Goal: Information Seeking & Learning: Learn about a topic

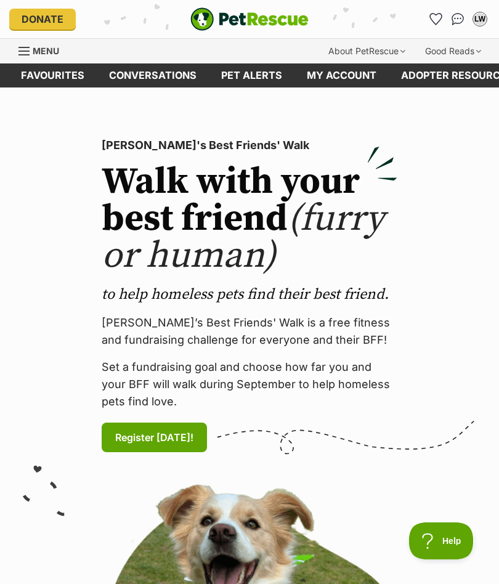
click at [65, 82] on link "Favourites" at bounding box center [53, 75] width 88 height 24
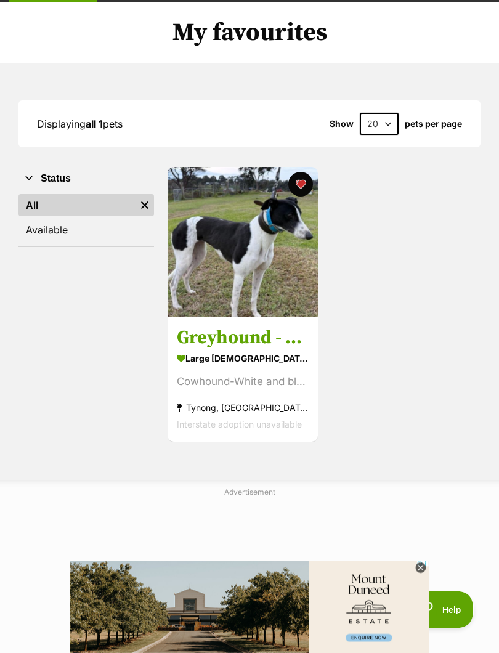
scroll to position [86, 0]
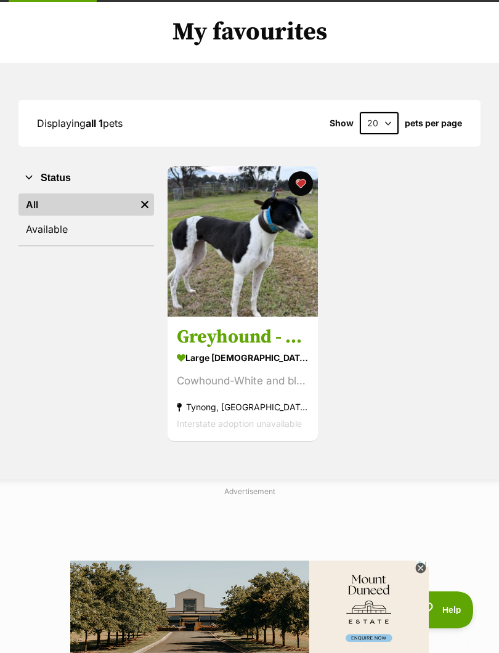
click at [229, 361] on div "large female Dog" at bounding box center [243, 357] width 132 height 18
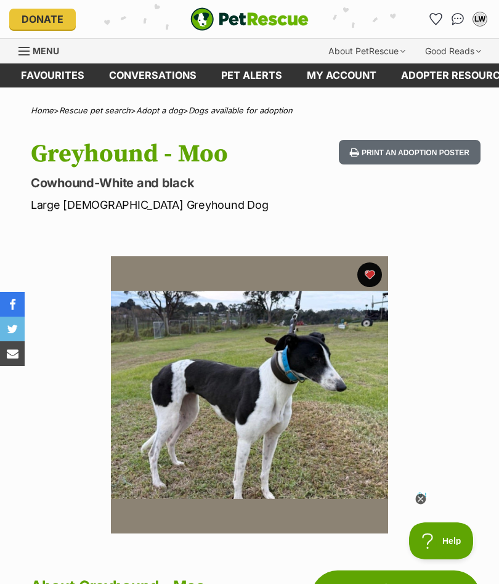
click at [41, 53] on span "Menu" at bounding box center [46, 51] width 26 height 10
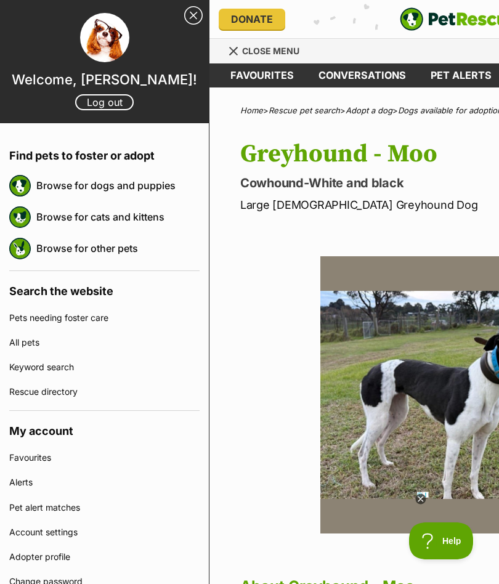
click at [99, 183] on link "Browse for dogs and puppies" at bounding box center [117, 185] width 163 height 26
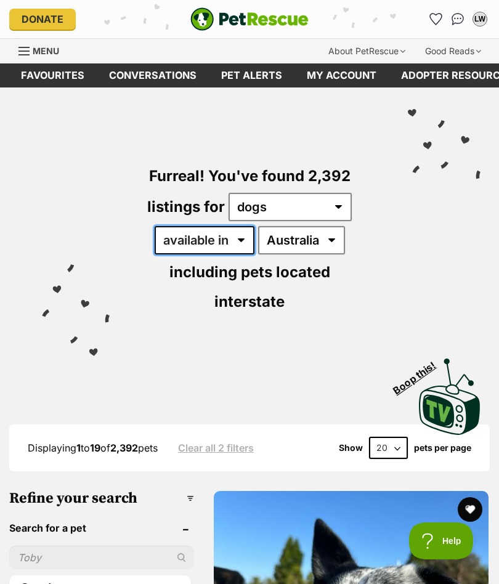
click at [241, 240] on select "available in located in" at bounding box center [205, 240] width 100 height 28
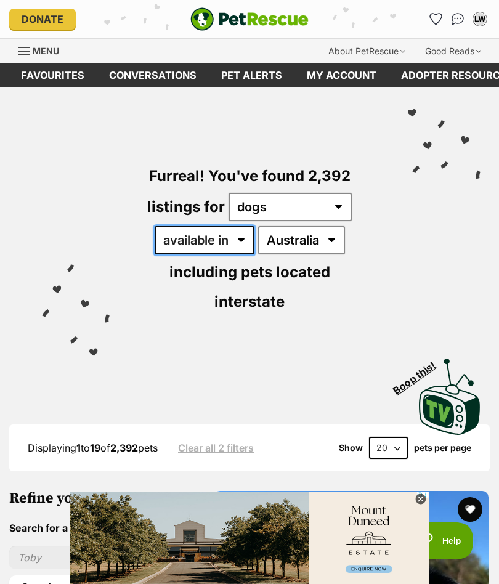
click at [244, 242] on select "available in located in" at bounding box center [205, 240] width 100 height 28
select select "disabled"
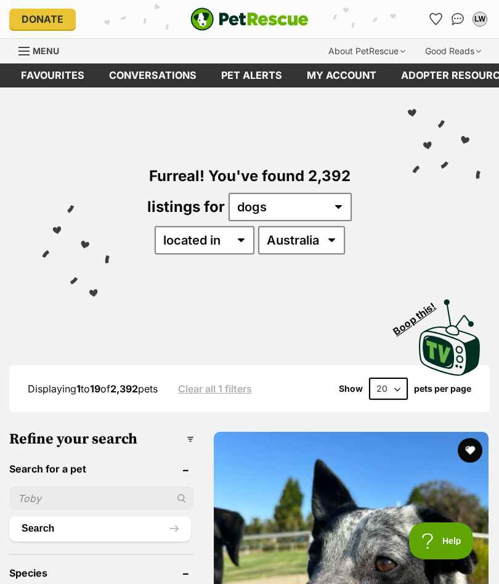
select select "enabled"
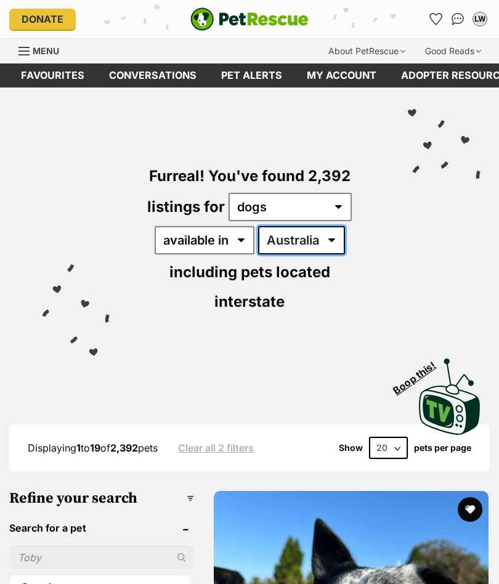
click at [336, 241] on select "[GEOGRAPHIC_DATA] [GEOGRAPHIC_DATA] [GEOGRAPHIC_DATA] [GEOGRAPHIC_DATA] [GEOGRA…" at bounding box center [301, 240] width 87 height 28
select select "VIC"
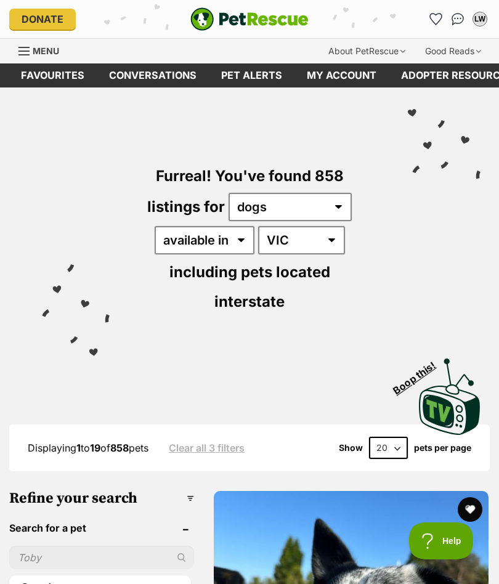
click at [261, 299] on span "including pets located interstate" at bounding box center [249, 286] width 161 height 47
click at [273, 272] on span "including pets located interstate" at bounding box center [249, 286] width 161 height 47
click at [259, 304] on span "including pets located interstate" at bounding box center [249, 286] width 161 height 47
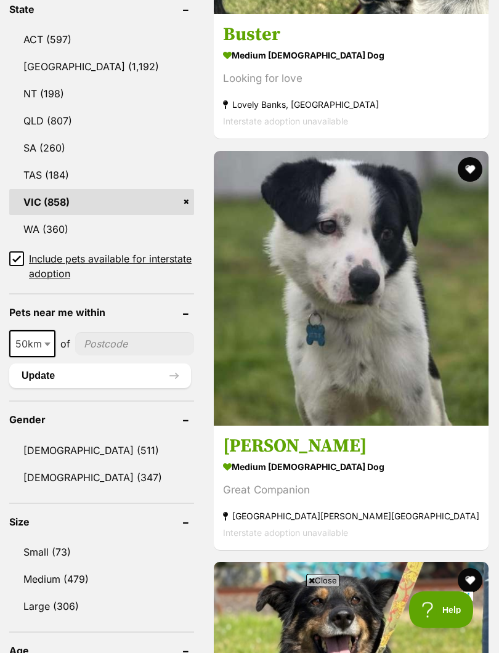
scroll to position [755, 0]
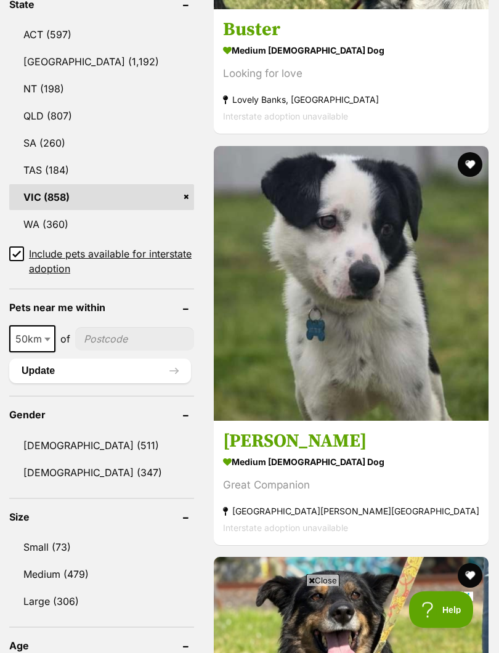
click at [11, 250] on input "Include pets available for interstate adoption" at bounding box center [16, 254] width 15 height 15
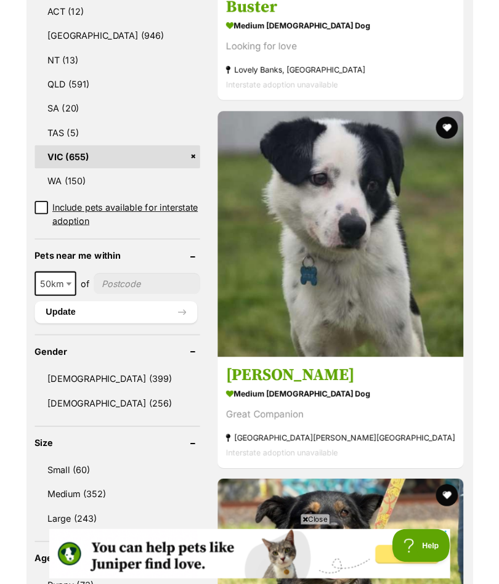
scroll to position [742, 0]
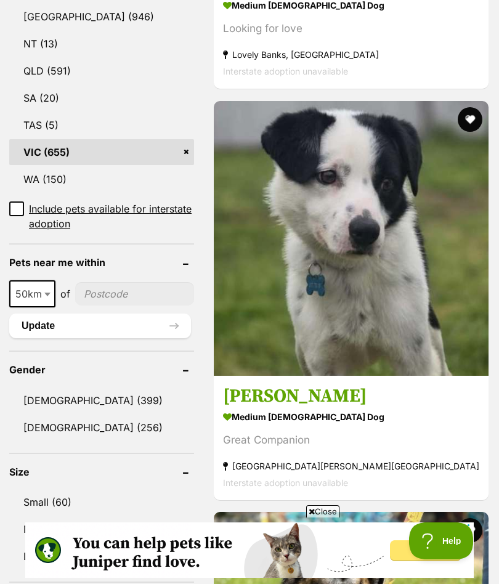
click at [50, 294] on span at bounding box center [48, 293] width 12 height 27
select select "250"
click at [133, 296] on input"] "postcode" at bounding box center [137, 293] width 113 height 23
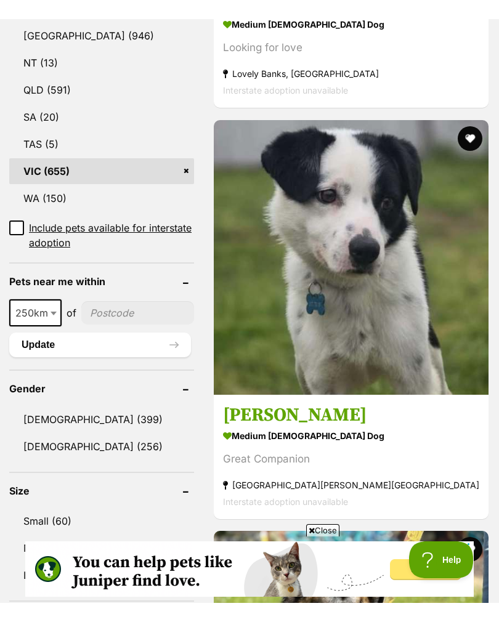
scroll to position [741, 0]
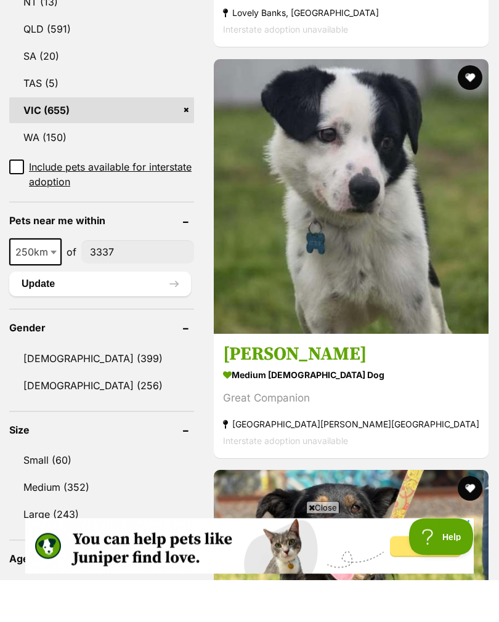
type input"] "3337"
click at [153, 314] on button "Update" at bounding box center [100, 326] width 182 height 25
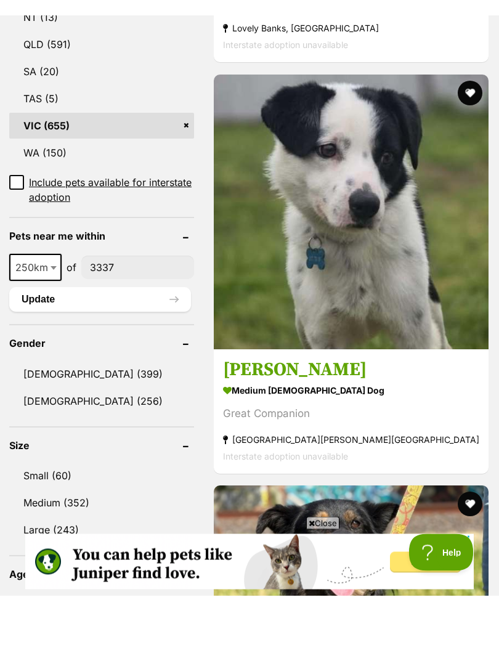
scroll to position [784, 0]
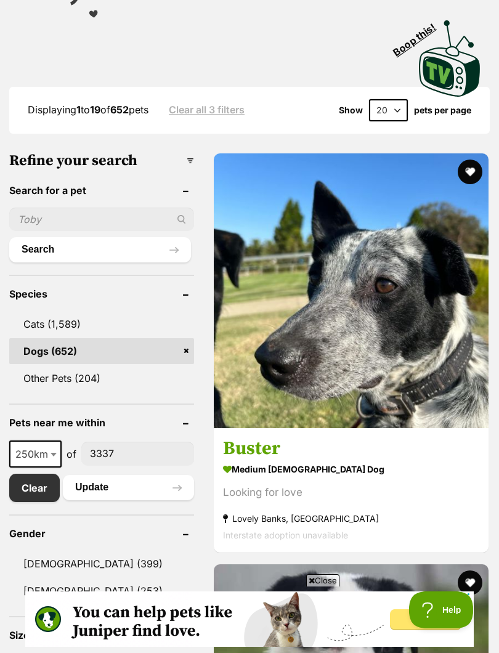
scroll to position [459, 0]
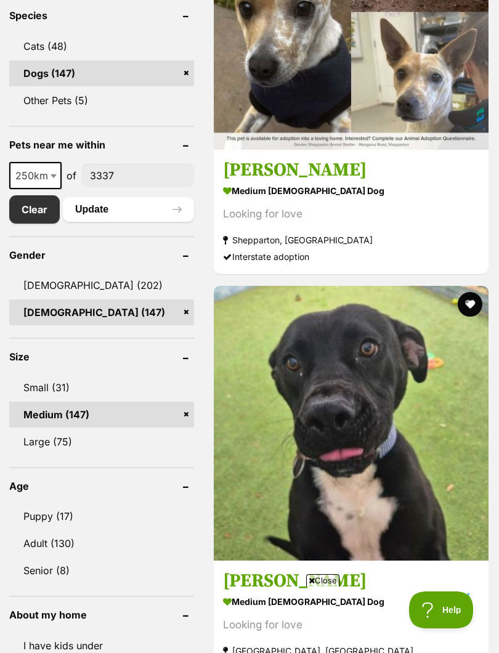
click at [65, 429] on link "Large (75)" at bounding box center [101, 442] width 185 height 26
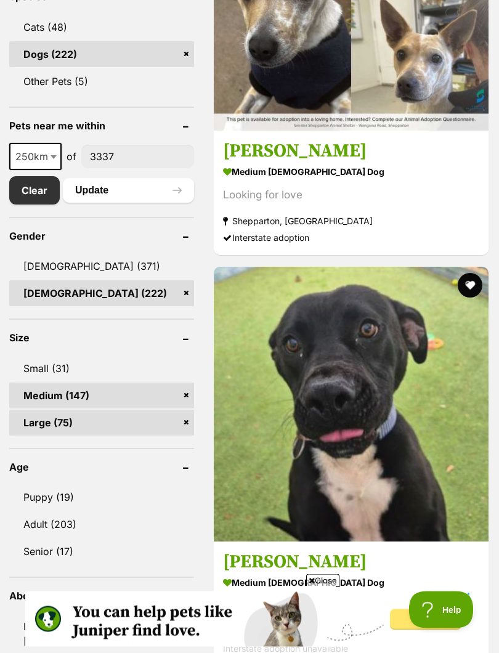
scroll to position [641, 0]
click at [56, 364] on link "Small (31)" at bounding box center [101, 368] width 185 height 26
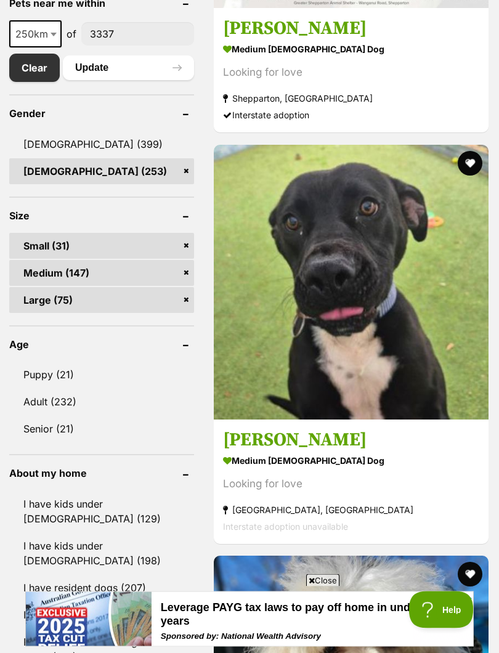
scroll to position [798, 0]
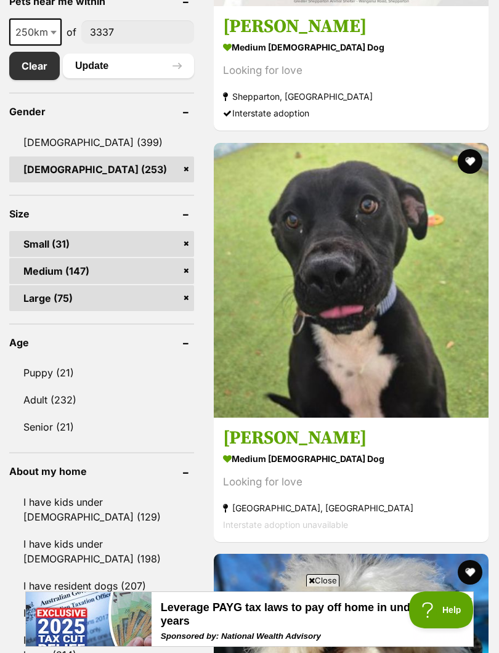
click at [74, 387] on link "Adult (232)" at bounding box center [101, 400] width 185 height 26
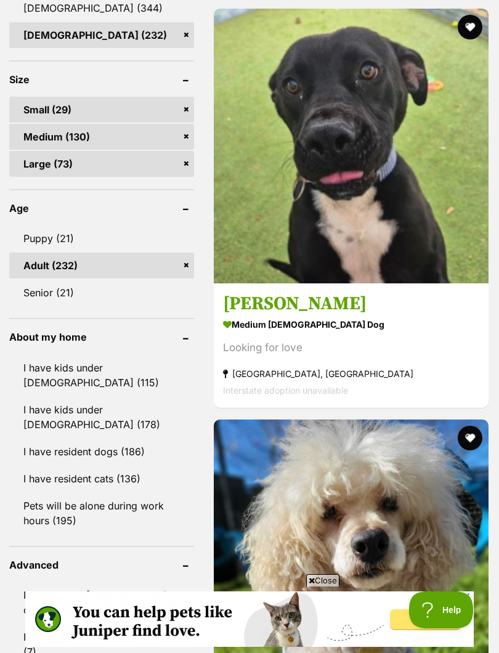
click at [113, 451] on link "I have resident dogs (186)" at bounding box center [101, 451] width 185 height 26
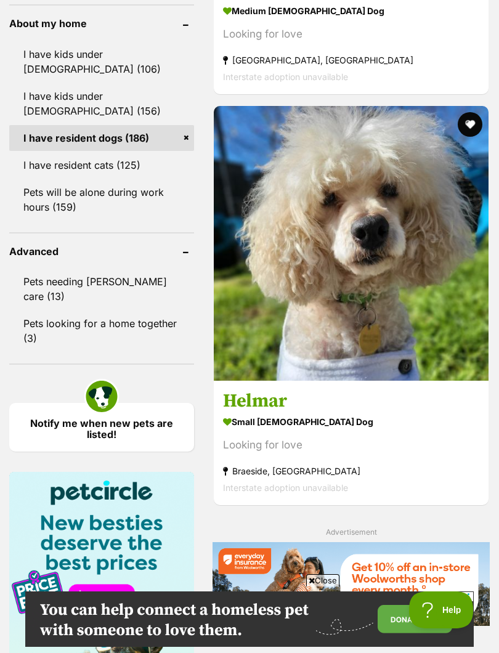
scroll to position [1275, 0]
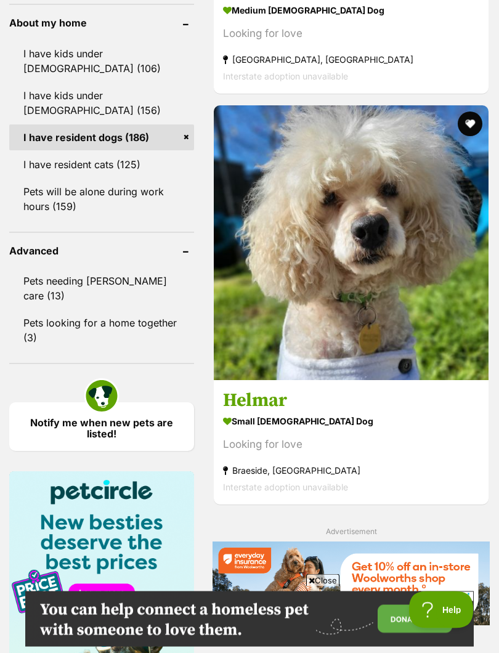
click at [126, 164] on link "I have resident cats (125)" at bounding box center [101, 165] width 185 height 26
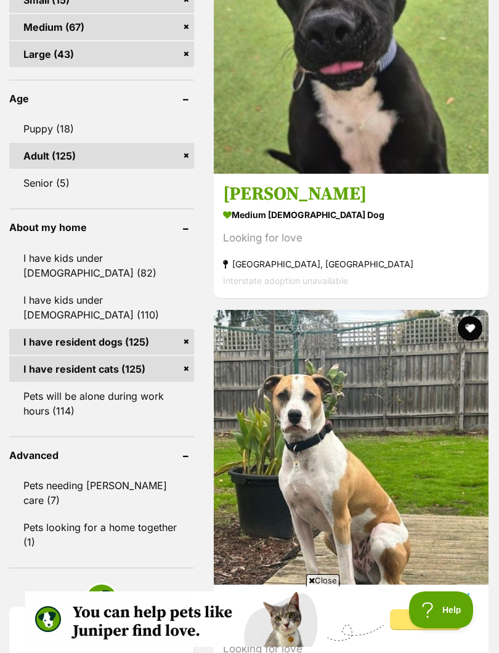
scroll to position [1077, 0]
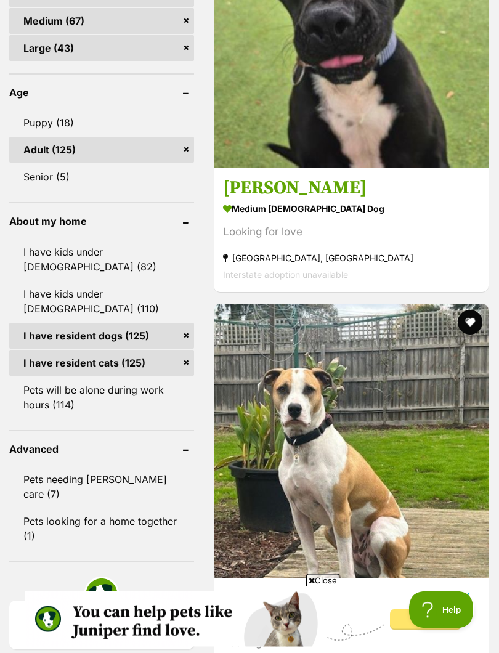
click at [79, 395] on link "Pets will be alone during work hours (114)" at bounding box center [101, 397] width 185 height 41
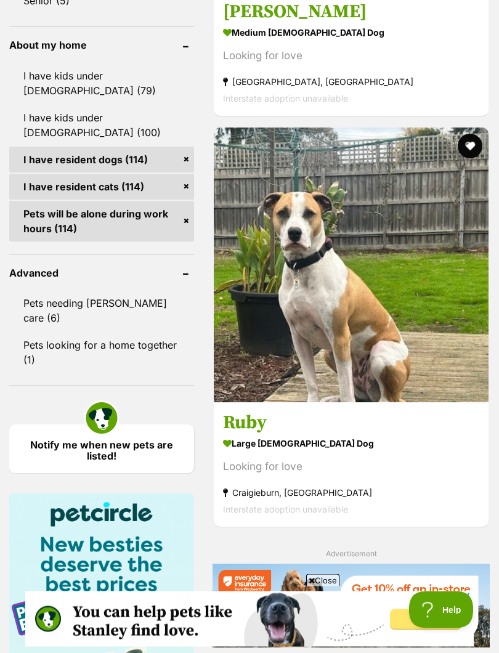
scroll to position [1254, 0]
click at [108, 433] on link "Notify me when new pets are listed!" at bounding box center [101, 448] width 185 height 49
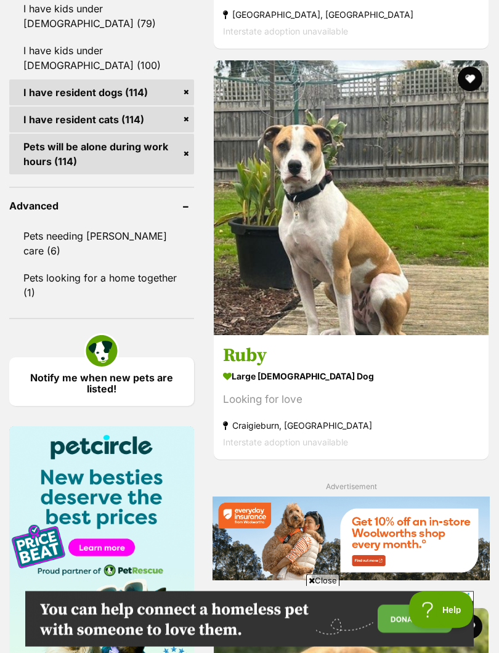
scroll to position [1321, 0]
click at [115, 361] on link "Notify me when new pets are listed!" at bounding box center [101, 381] width 185 height 49
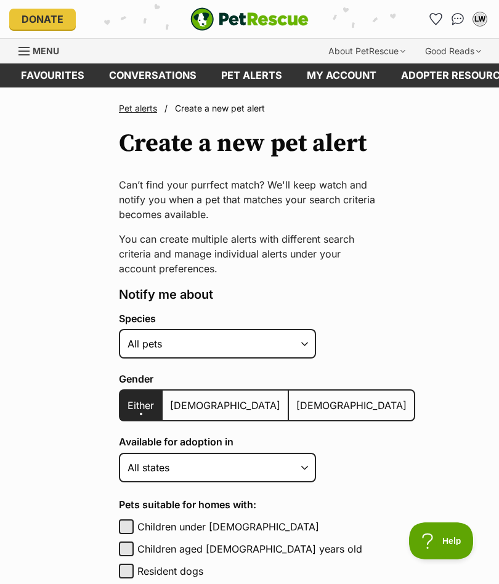
click at [296, 406] on span "[DEMOGRAPHIC_DATA]" at bounding box center [351, 405] width 110 height 12
click at [296, 398] on input "[DEMOGRAPHIC_DATA]" at bounding box center [296, 397] width 0 height 1
radio input "true"
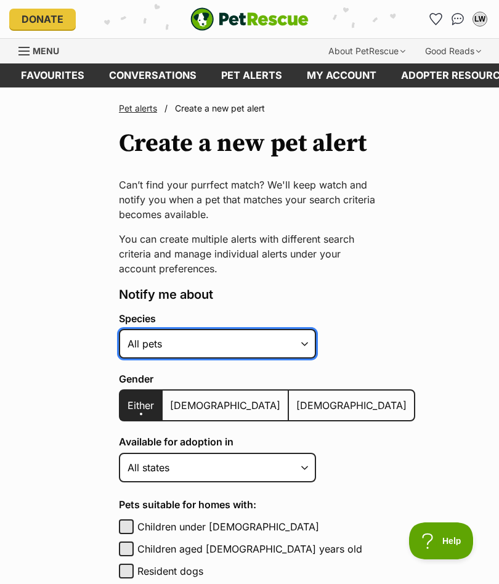
click at [302, 345] on select "Alpaca Bird Cat Chicken Cow Dog Donkey Duck Ferret Fish Goat Goose Guinea Fowl …" at bounding box center [217, 344] width 197 height 30
select select "1"
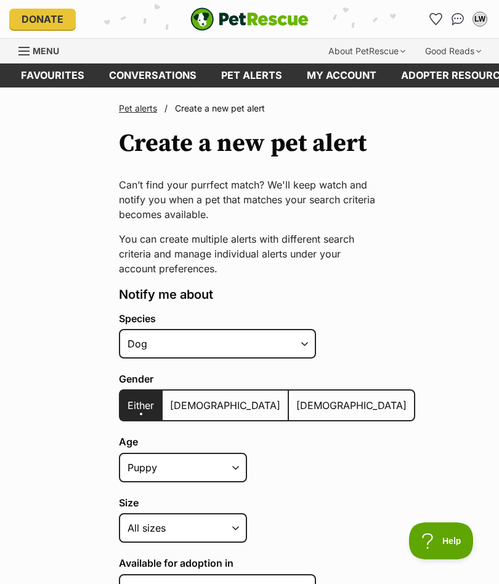
click at [296, 401] on span "[DEMOGRAPHIC_DATA]" at bounding box center [351, 405] width 110 height 12
click at [296, 398] on input "[DEMOGRAPHIC_DATA]" at bounding box center [296, 397] width 0 height 1
radio input "true"
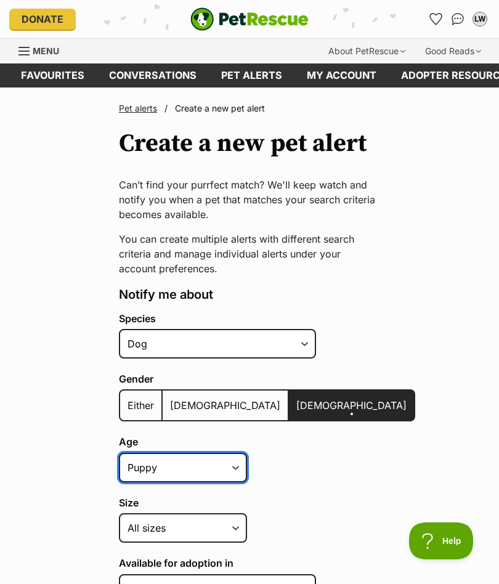
click at [235, 467] on select "Puppy Adult Senior All ages" at bounding box center [183, 468] width 128 height 30
select select "adult"
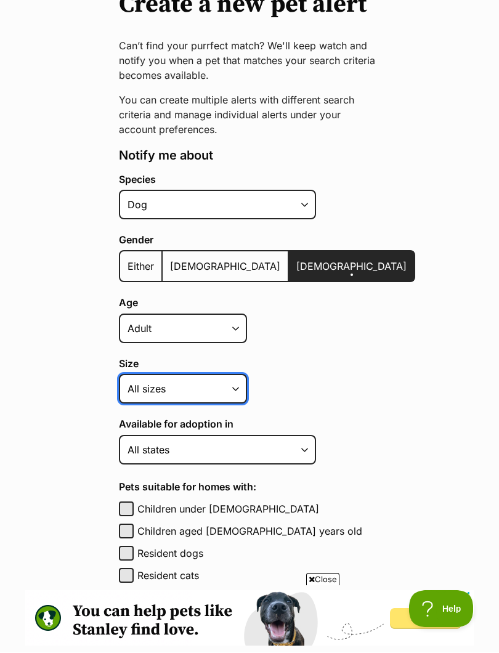
click at [238, 388] on select "Small Medium Large All sizes" at bounding box center [183, 390] width 128 height 30
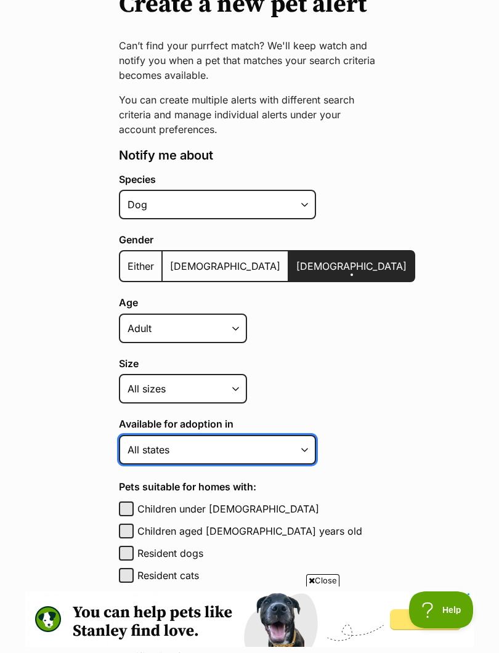
click at [300, 445] on select "Australian Capital Territory New South Wales Northern Territory Queensland Sout…" at bounding box center [217, 450] width 197 height 30
select select "2"
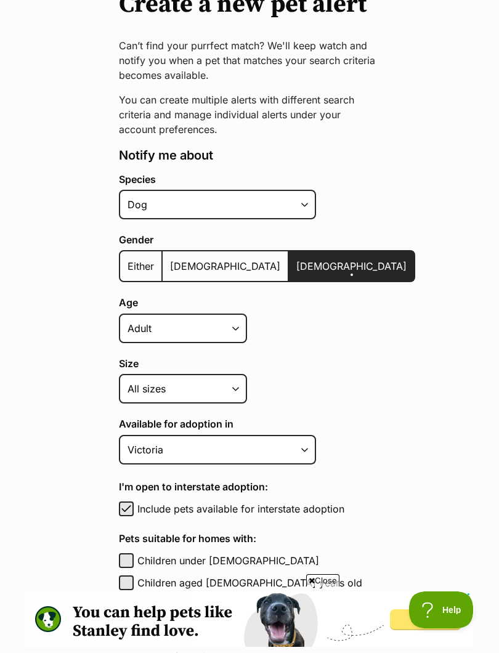
click at [132, 505] on span "button" at bounding box center [126, 508] width 12 height 15
checkbox input "false"
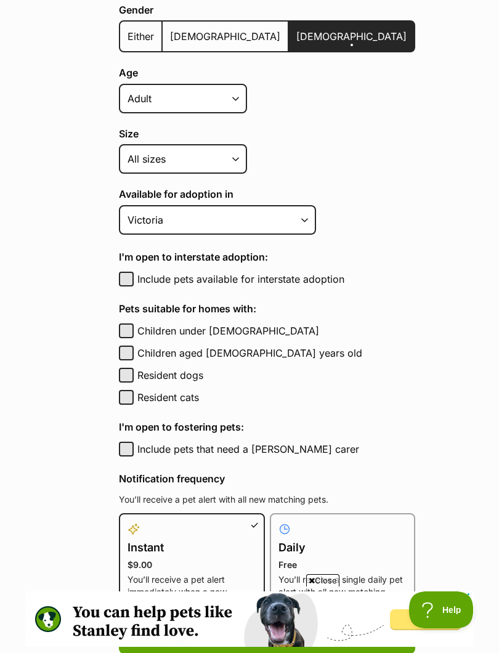
scroll to position [374, 0]
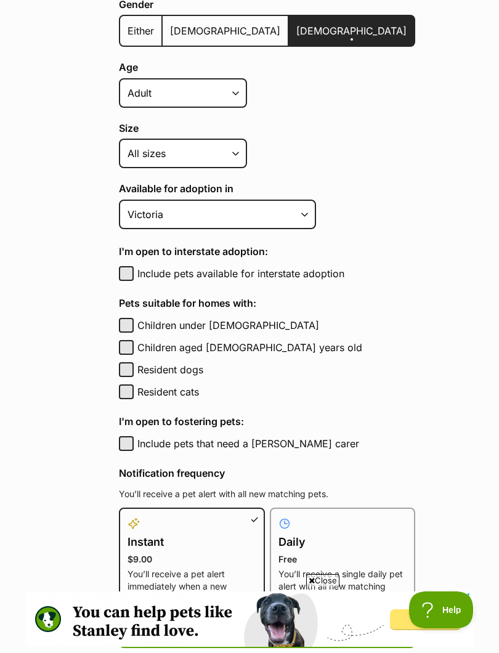
click at [129, 367] on button "Resident dogs" at bounding box center [126, 369] width 15 height 15
checkbox input "true"
click at [128, 388] on button "Resident cats" at bounding box center [126, 391] width 15 height 15
checkbox input "true"
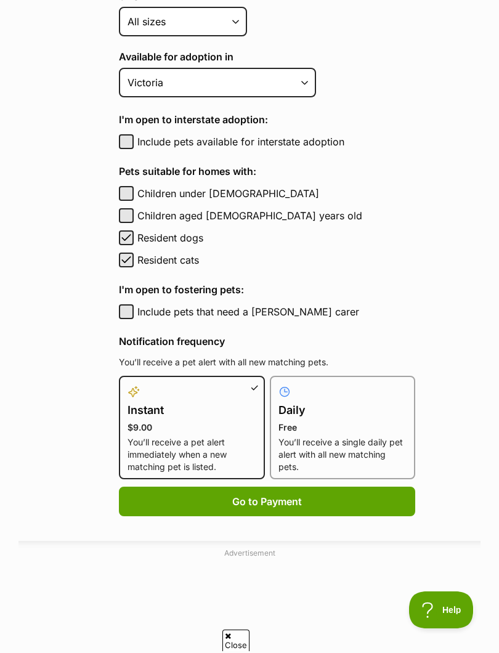
scroll to position [507, 0]
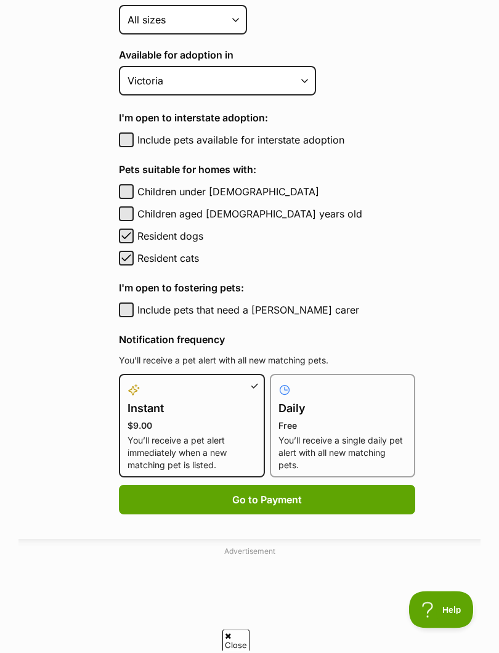
click at [323, 425] on p "Free" at bounding box center [342, 426] width 129 height 12
click at [278, 382] on input "Daily Free You’ll receive a single daily pet alert with all new matching pets." at bounding box center [277, 382] width 1 height 1
radio input "true"
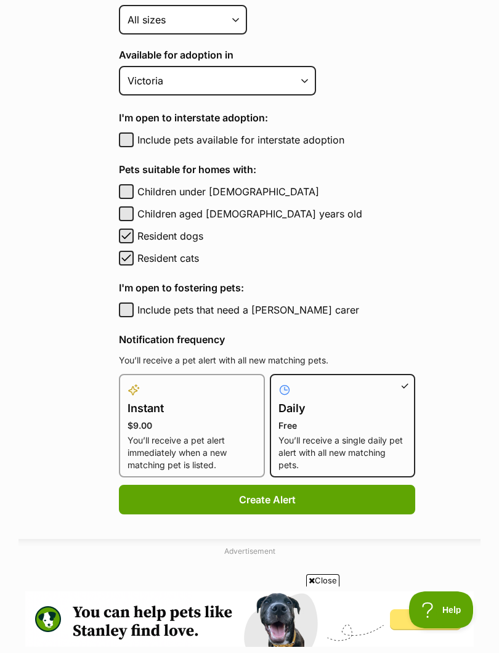
scroll to position [0, 0]
click at [265, 498] on button "Create Alert" at bounding box center [267, 500] width 296 height 30
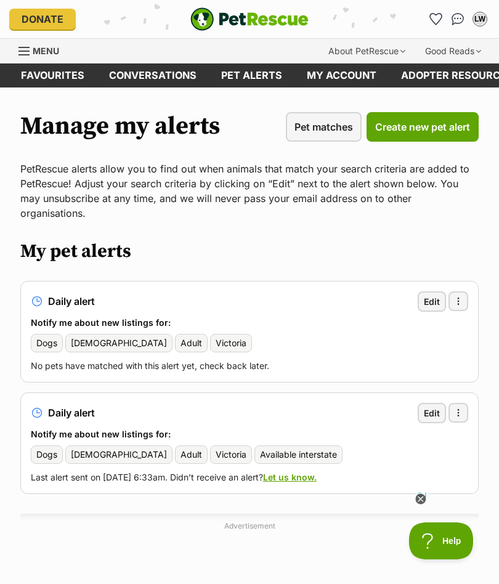
click at [461, 408] on span "button" at bounding box center [458, 413] width 10 height 10
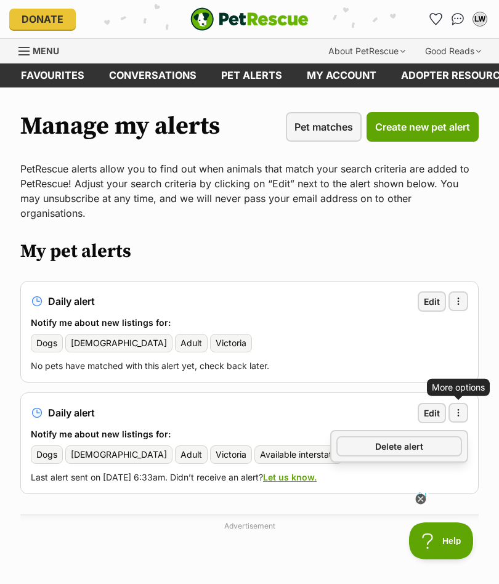
click at [399, 440] on span "Delete alert" at bounding box center [399, 446] width 48 height 13
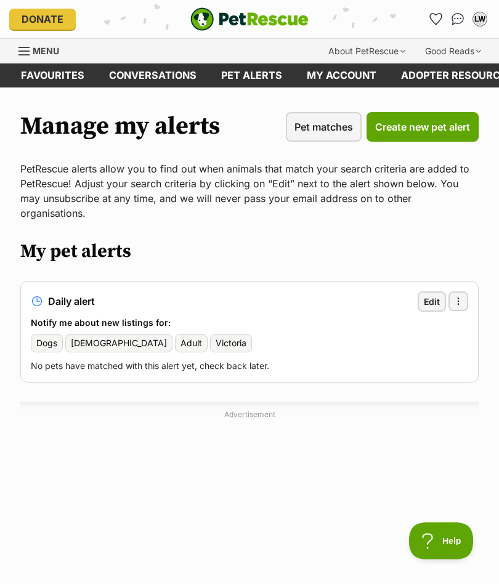
click at [319, 127] on span "Pet matches" at bounding box center [323, 126] width 58 height 15
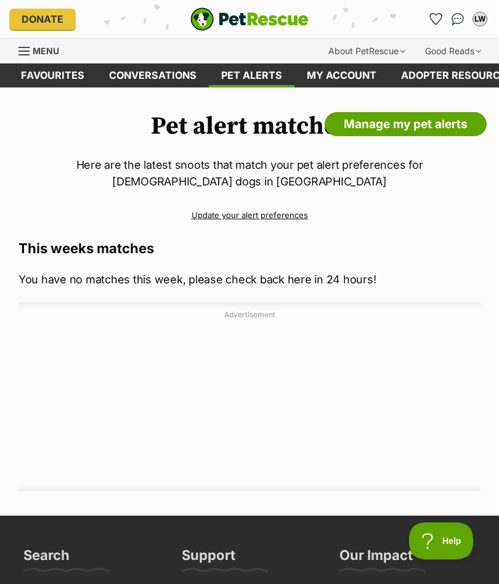
click at [56, 79] on link "Favourites" at bounding box center [53, 75] width 88 height 24
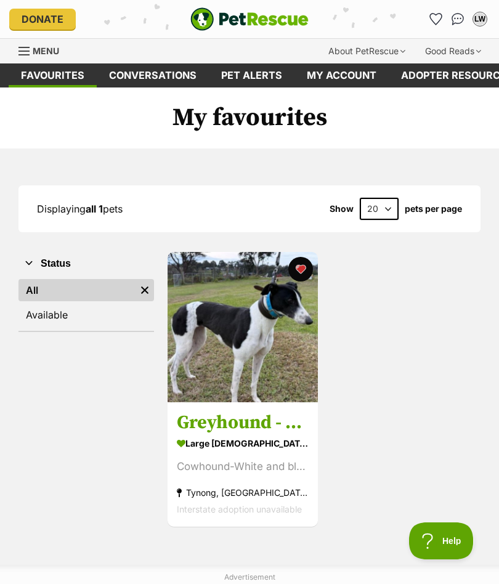
click at [48, 56] on span "Menu" at bounding box center [46, 51] width 26 height 10
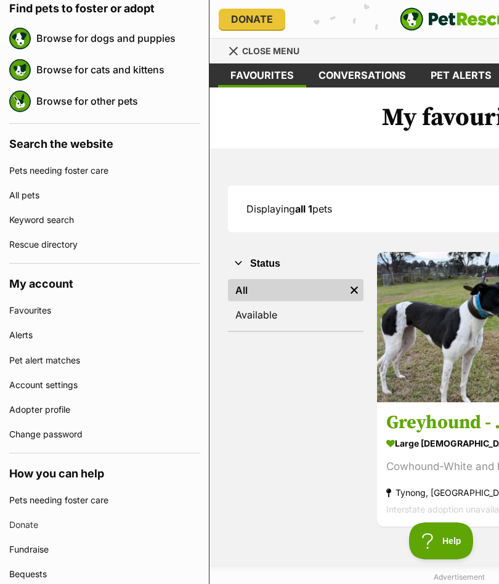
scroll to position [149, 0]
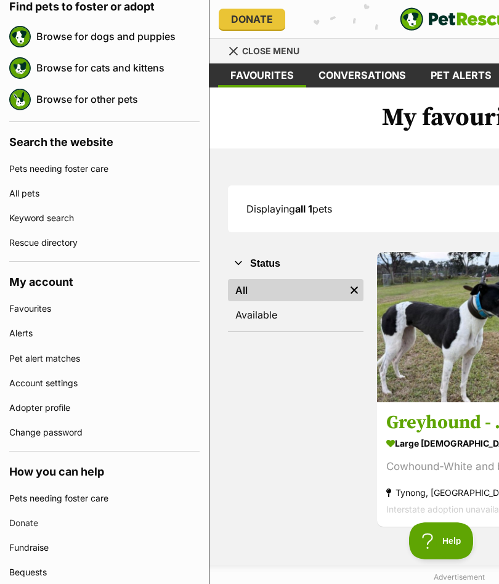
click at [66, 360] on link "Pet alert matches" at bounding box center [104, 358] width 190 height 25
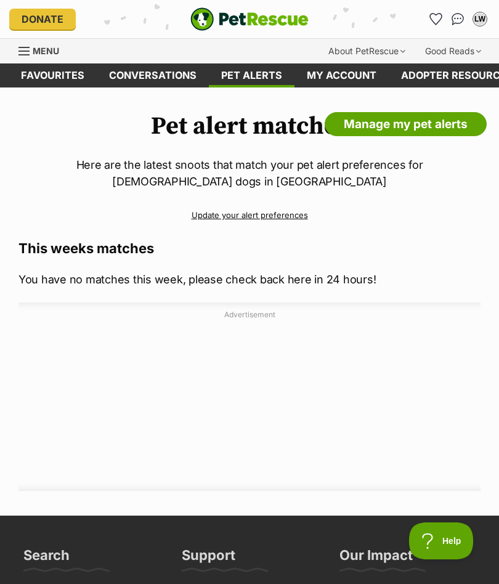
click at [62, 79] on link "Favourites" at bounding box center [53, 75] width 88 height 24
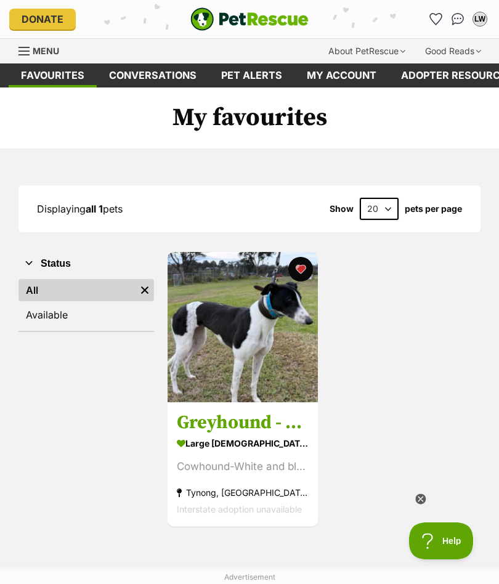
click at [33, 55] on span "Menu" at bounding box center [46, 51] width 26 height 10
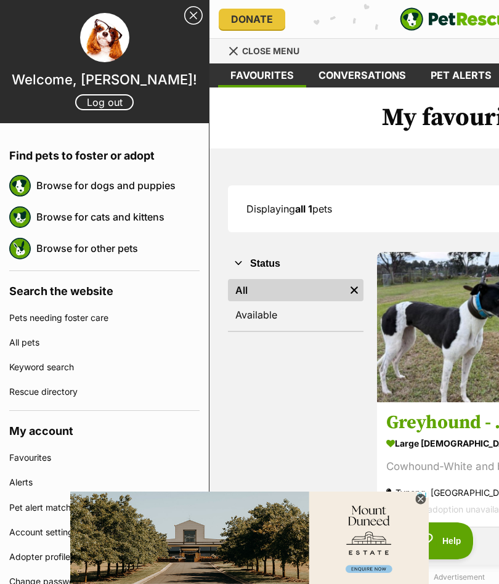
click at [114, 186] on link "Browse for dogs and puppies" at bounding box center [117, 185] width 163 height 26
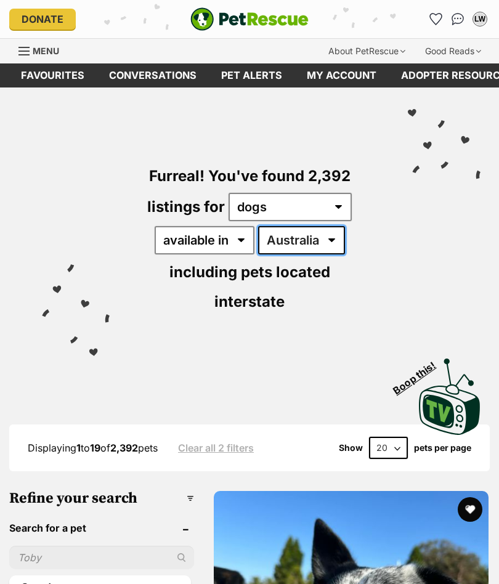
click at [332, 236] on select "[GEOGRAPHIC_DATA] [GEOGRAPHIC_DATA] [GEOGRAPHIC_DATA] [GEOGRAPHIC_DATA] [GEOGRA…" at bounding box center [301, 240] width 87 height 28
select select "VIC"
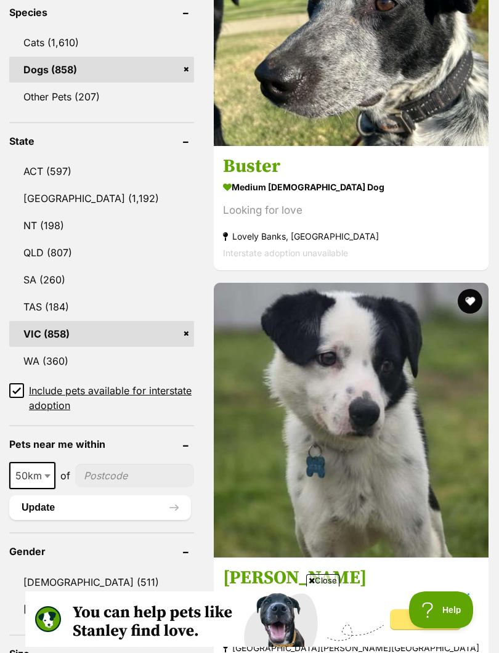
scroll to position [621, 0]
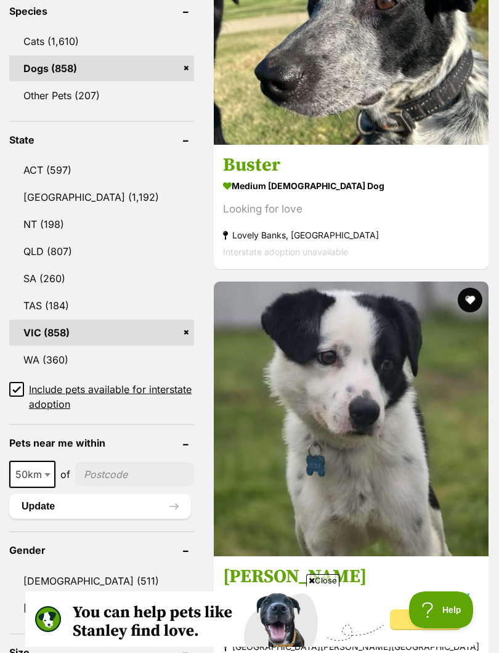
click at [20, 394] on input "Include pets available for interstate adoption" at bounding box center [16, 389] width 15 height 15
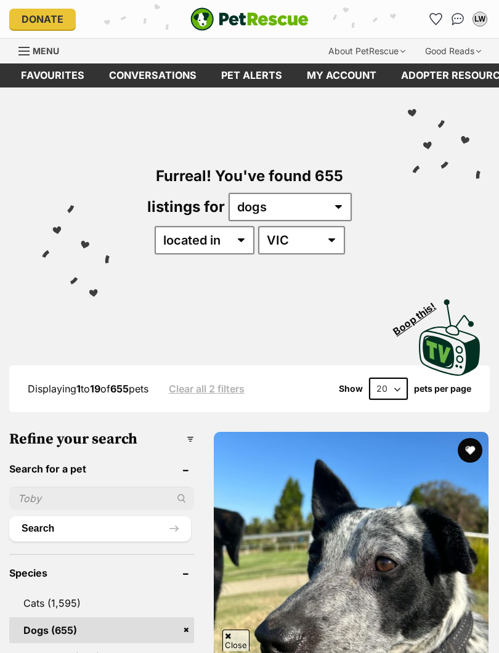
scroll to position [592, 0]
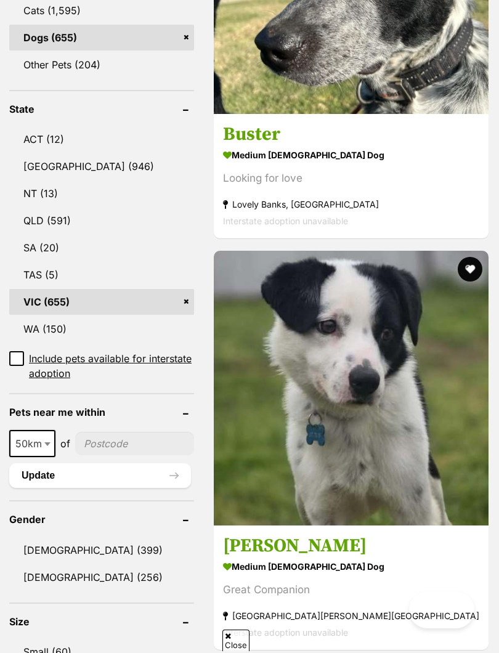
click at [49, 439] on span at bounding box center [48, 443] width 12 height 27
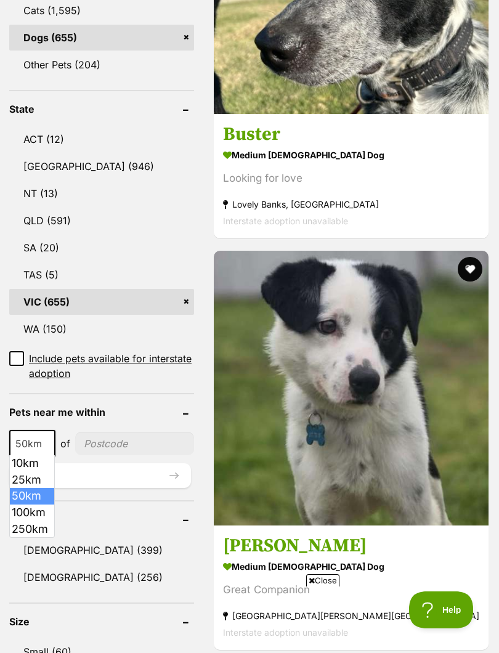
click at [112, 445] on input"] "postcode" at bounding box center [134, 443] width 119 height 23
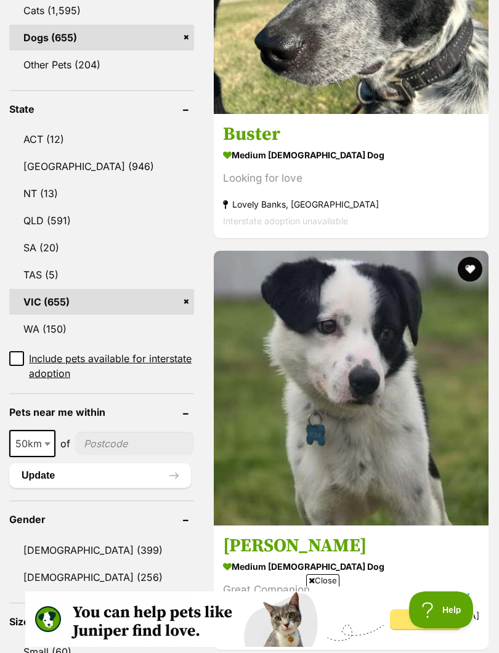
scroll to position [807, 0]
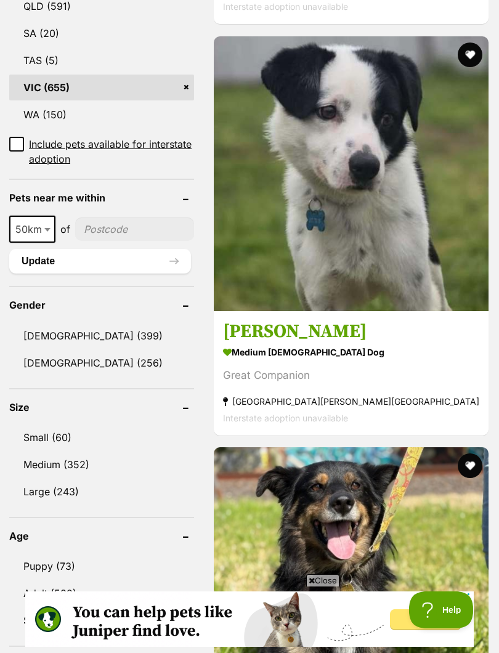
click at [119, 231] on input"] "postcode" at bounding box center [134, 228] width 119 height 23
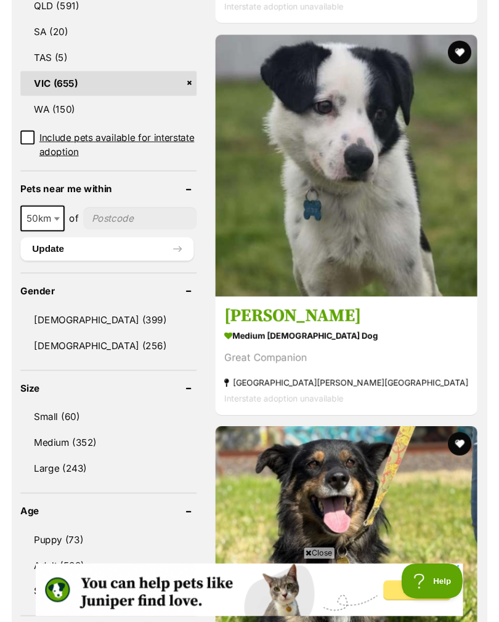
scroll to position [806, 0]
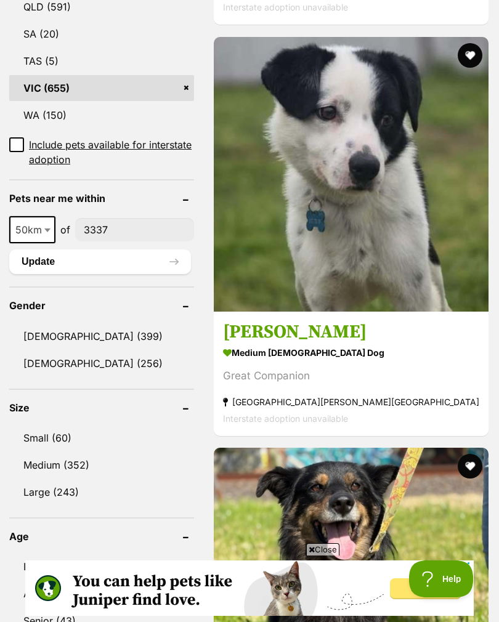
type input"] "3337"
click at [151, 262] on button "Update" at bounding box center [100, 261] width 182 height 25
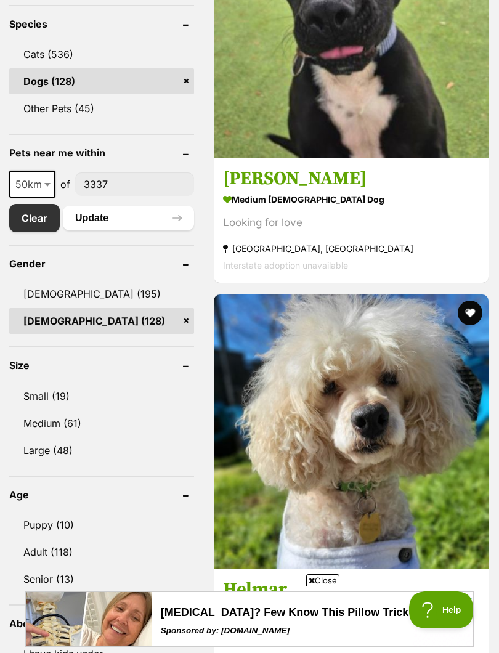
click at [68, 410] on link "Medium (61)" at bounding box center [101, 423] width 185 height 26
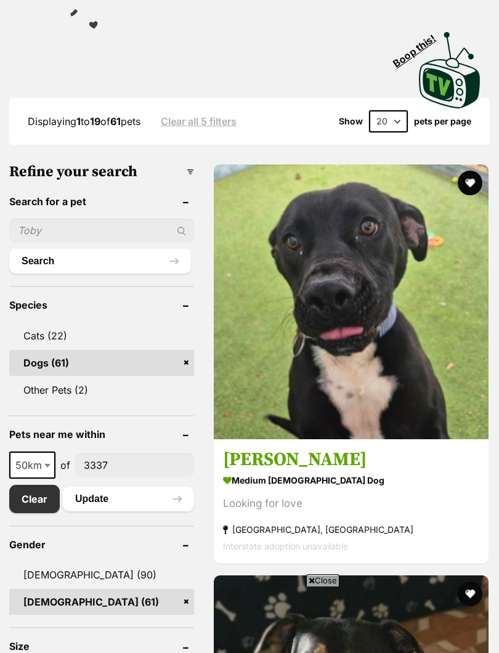
scroll to position [573, 0]
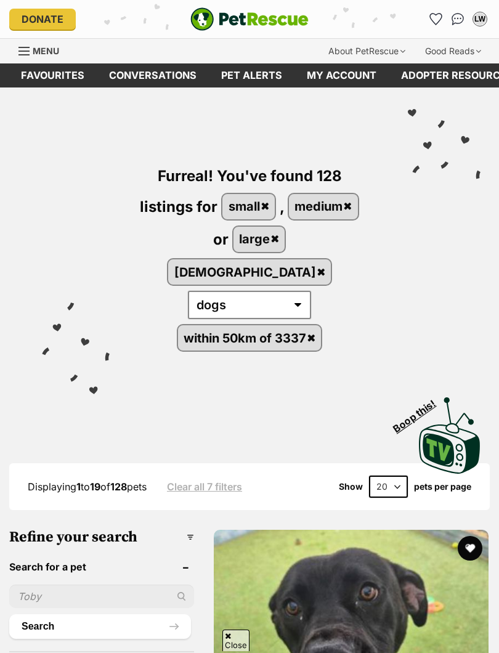
scroll to position [641, 0]
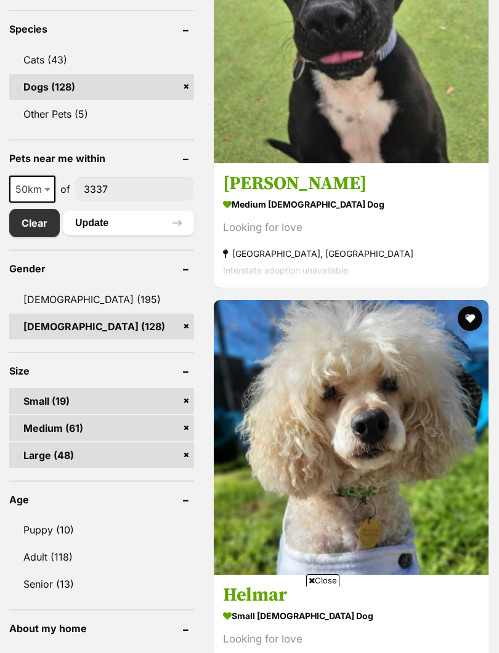
click at [61, 544] on link "Adult (118)" at bounding box center [101, 557] width 185 height 26
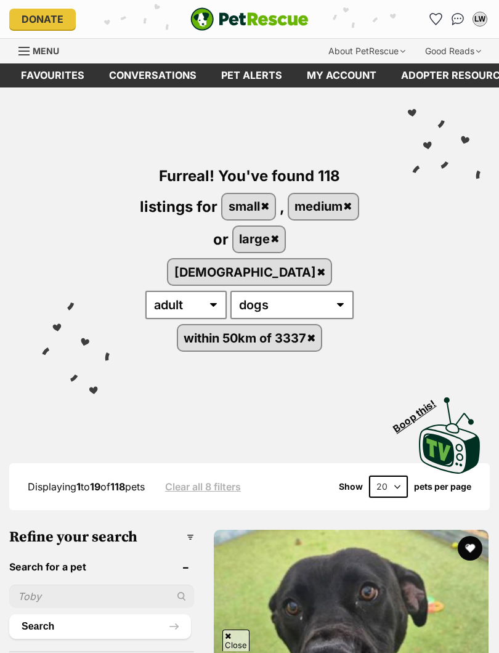
scroll to position [445, 0]
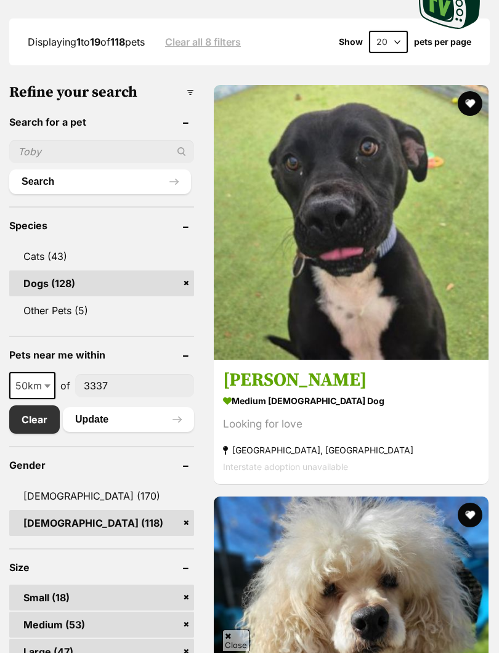
click at [47, 386] on b at bounding box center [47, 386] width 6 height 4
select select "250"
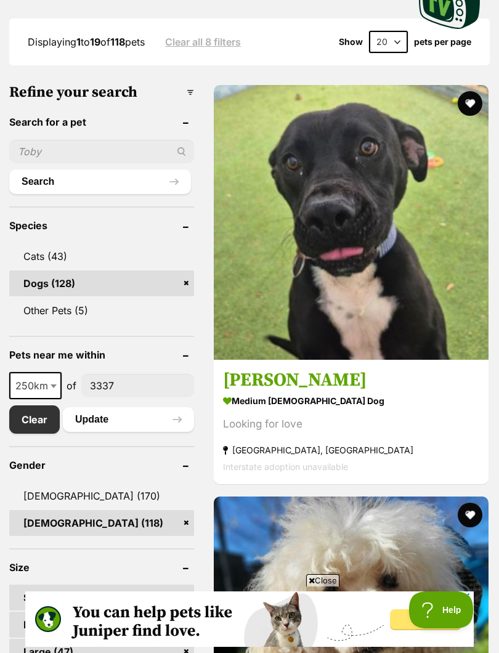
click at [153, 417] on button "Update" at bounding box center [128, 419] width 131 height 25
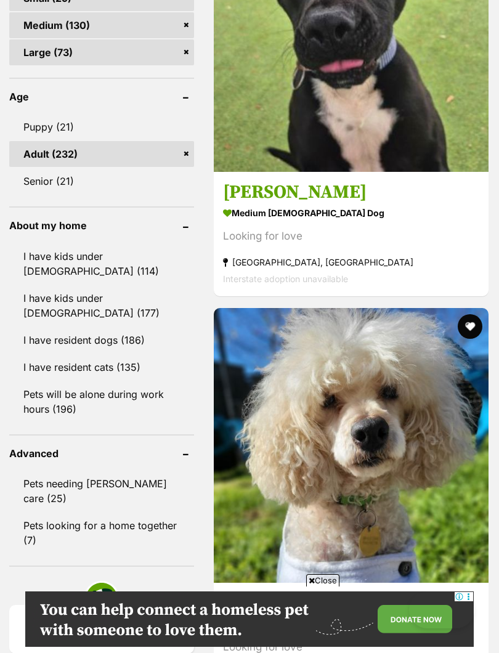
click at [105, 339] on link "I have resident dogs (186)" at bounding box center [101, 340] width 185 height 26
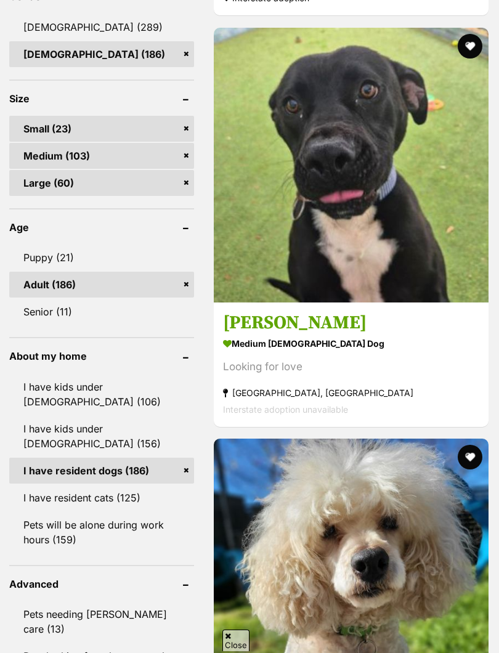
scroll to position [972, 0]
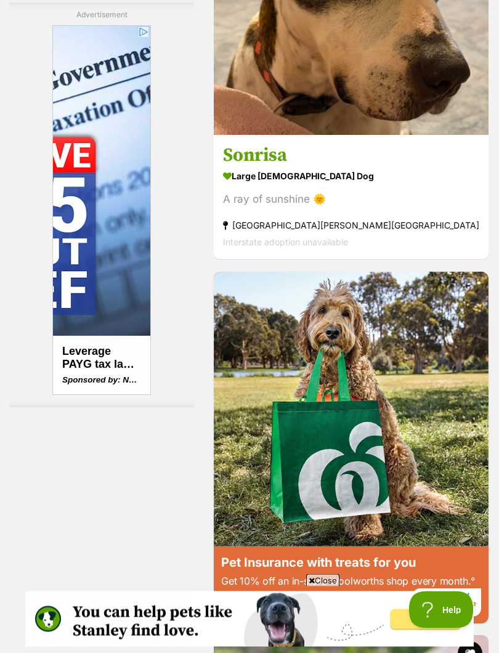
scroll to position [4563, 0]
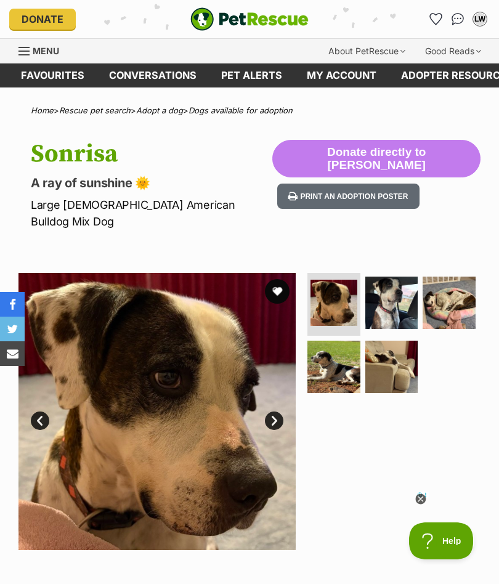
click at [277, 279] on button "favourite" at bounding box center [277, 291] width 25 height 25
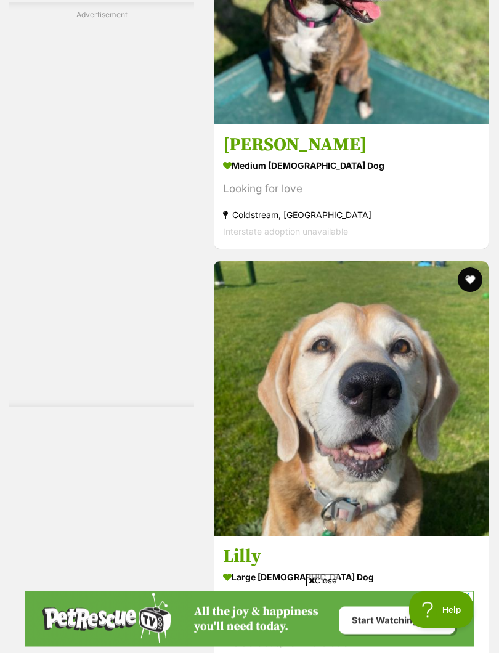
scroll to position [7813, 0]
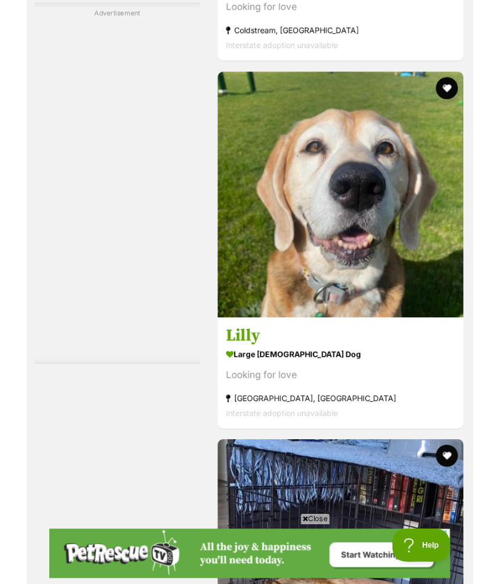
scroll to position [7986, 0]
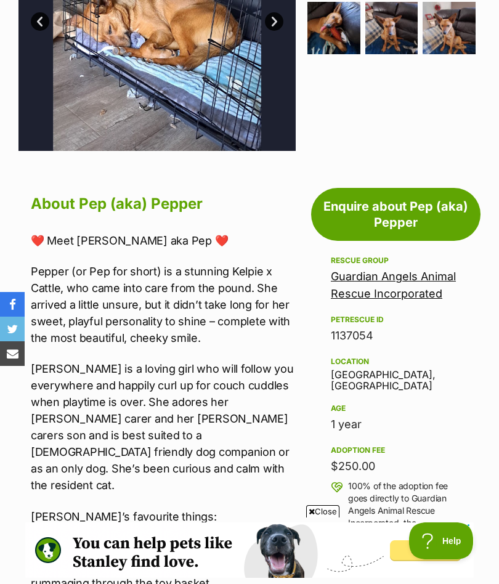
scroll to position [392, 0]
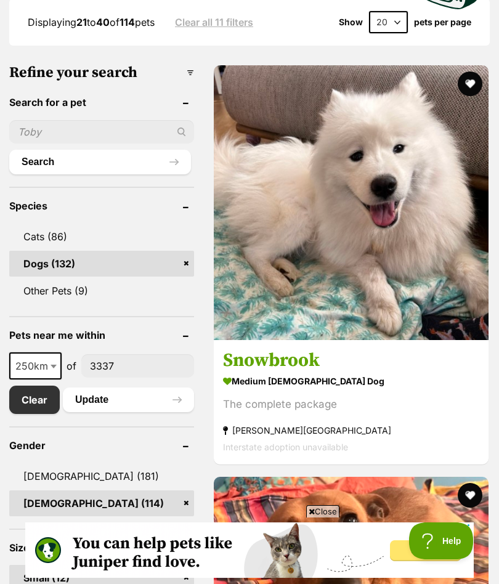
click at [469, 89] on button "favourite" at bounding box center [469, 83] width 25 height 25
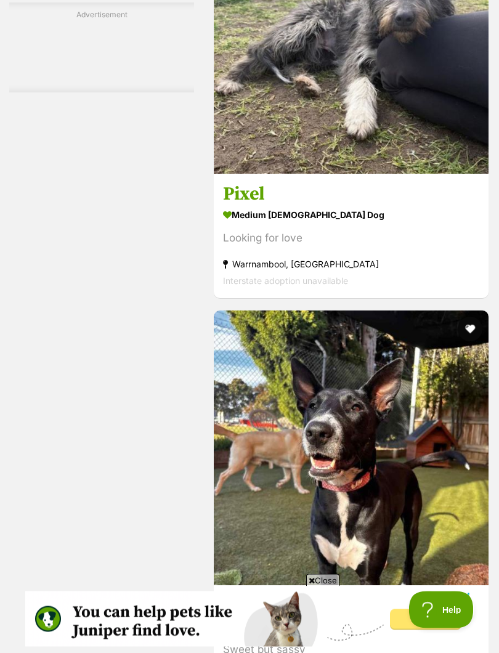
scroll to position [3702, 0]
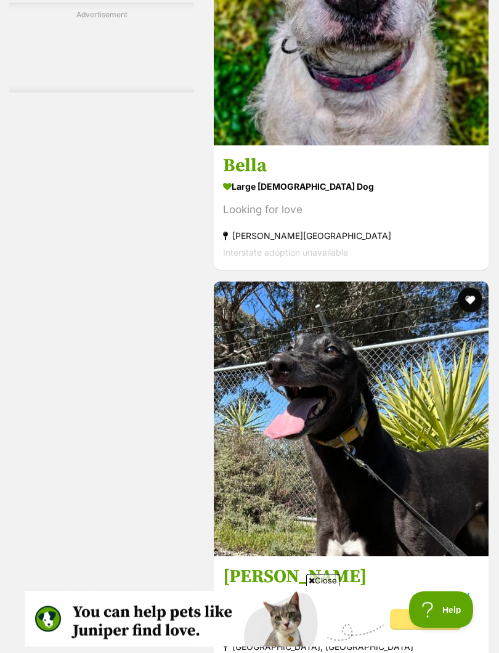
scroll to position [4964, 0]
click at [231, 177] on h3 "Bella" at bounding box center [351, 165] width 256 height 23
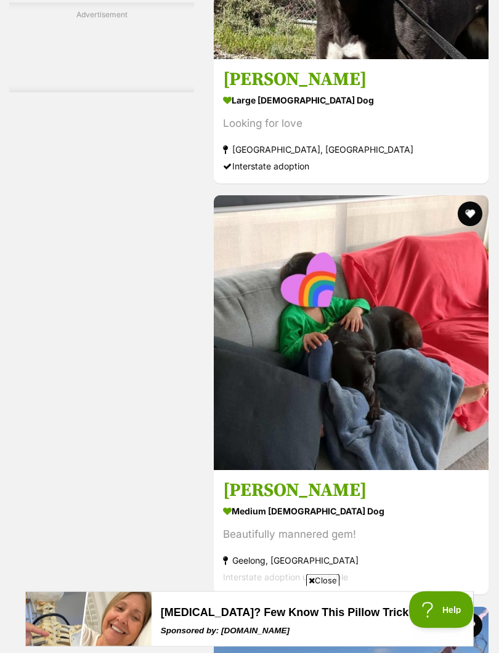
scroll to position [5460, 0]
click at [239, 91] on h3 "Rosie" at bounding box center [351, 79] width 256 height 23
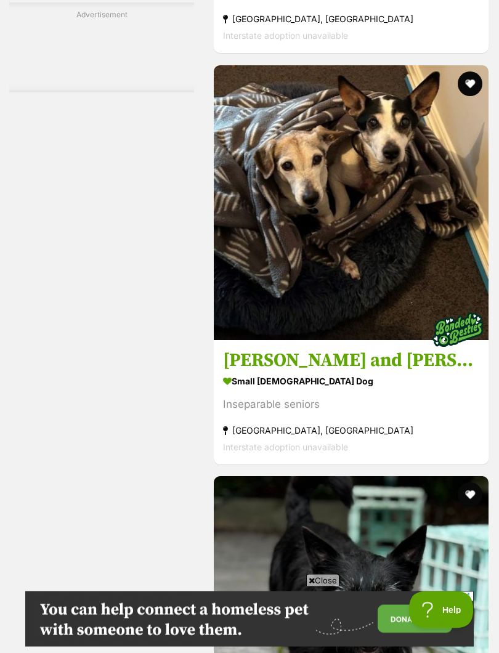
scroll to position [8056, 0]
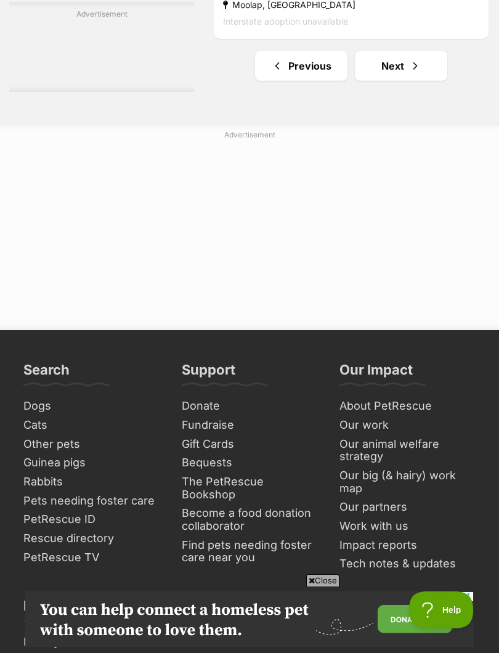
scroll to position [8893, 0]
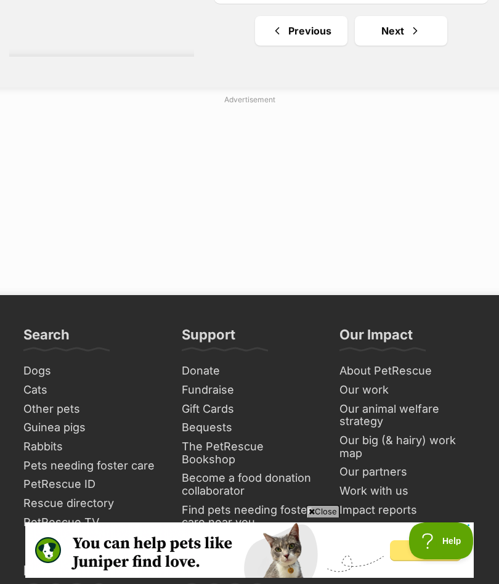
scroll to position [0, 0]
click at [384, 46] on link "Next" at bounding box center [401, 31] width 92 height 30
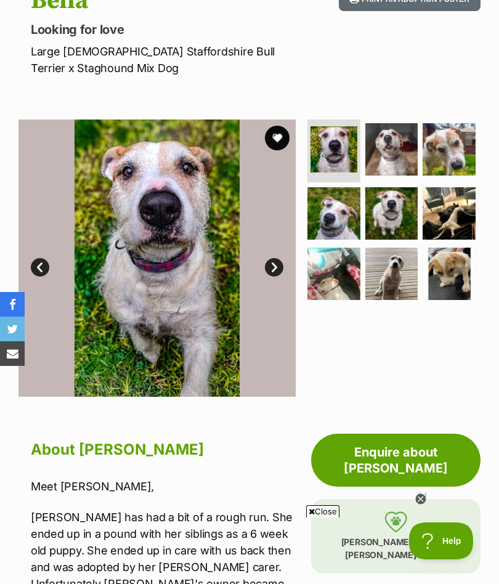
scroll to position [138, 0]
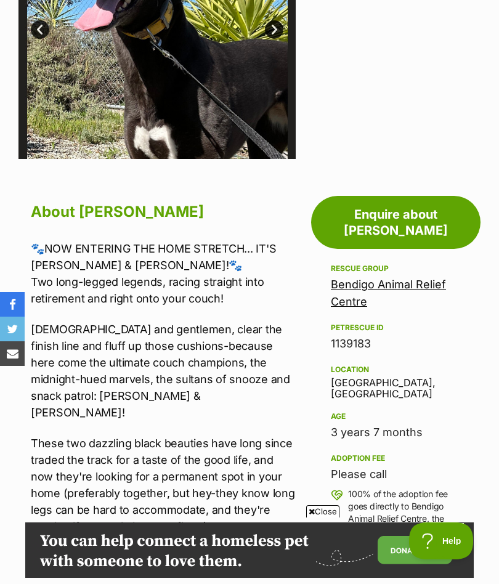
scroll to position [333, 0]
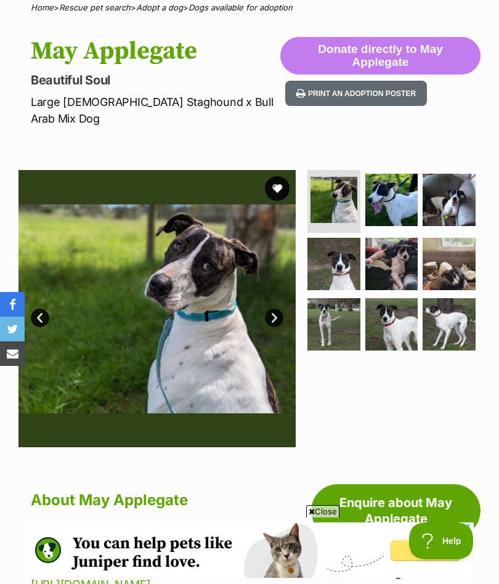
scroll to position [62, 0]
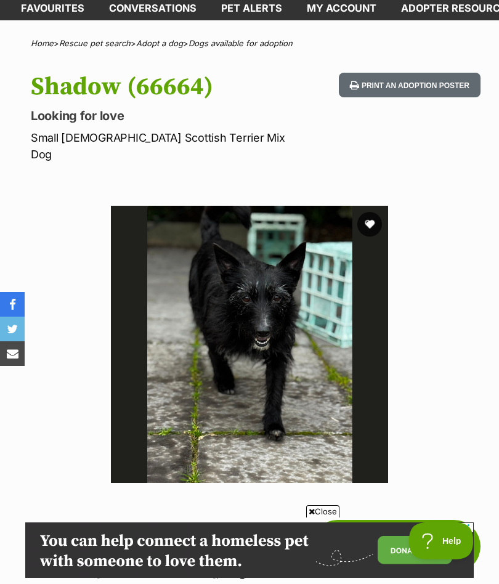
scroll to position [66, 0]
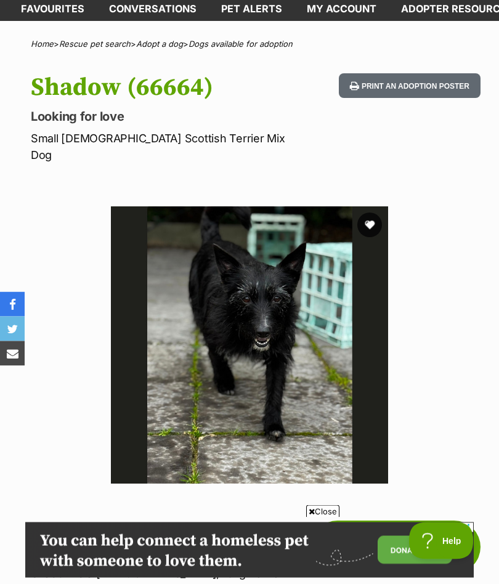
click at [370, 213] on button "favourite" at bounding box center [369, 225] width 25 height 25
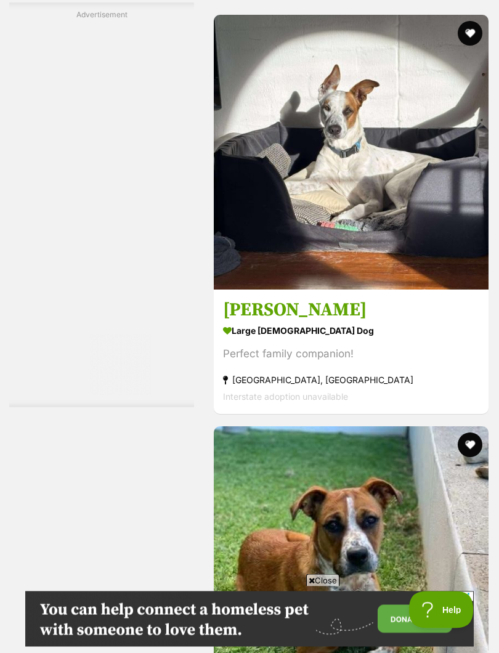
scroll to position [2098, 0]
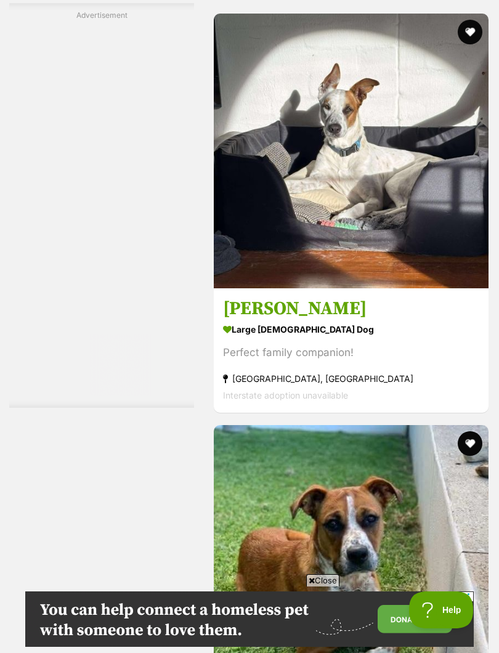
click at [247, 321] on h3 "[PERSON_NAME]" at bounding box center [351, 308] width 256 height 23
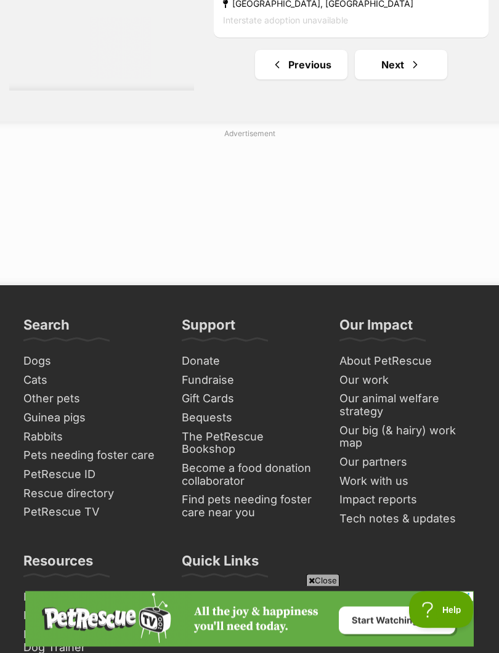
scroll to position [9048, 0]
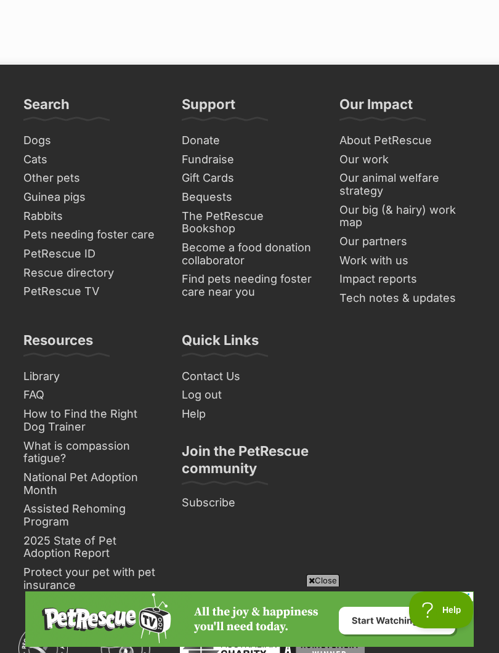
scroll to position [9255, 0]
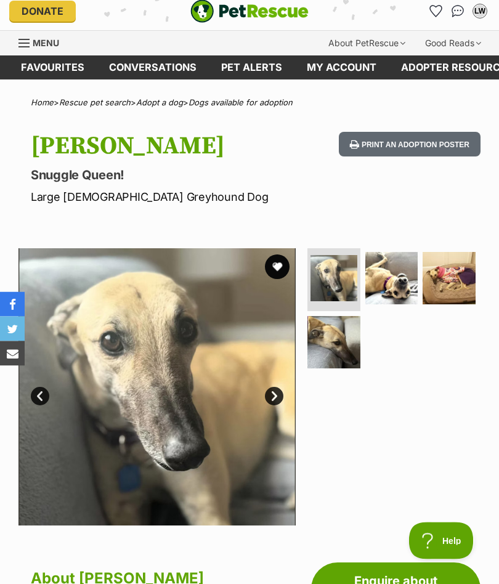
scroll to position [2, 0]
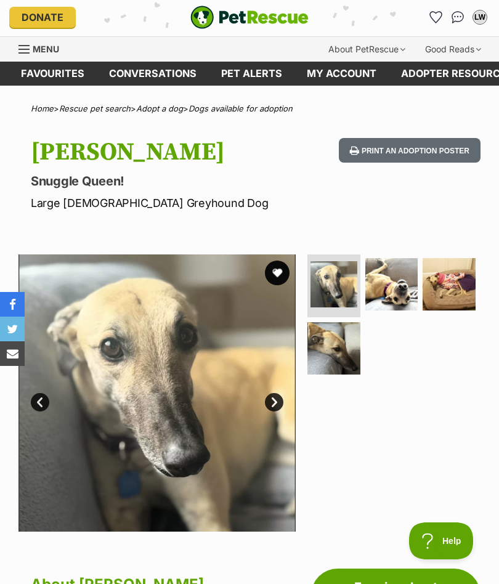
click at [280, 272] on button "favourite" at bounding box center [277, 272] width 25 height 25
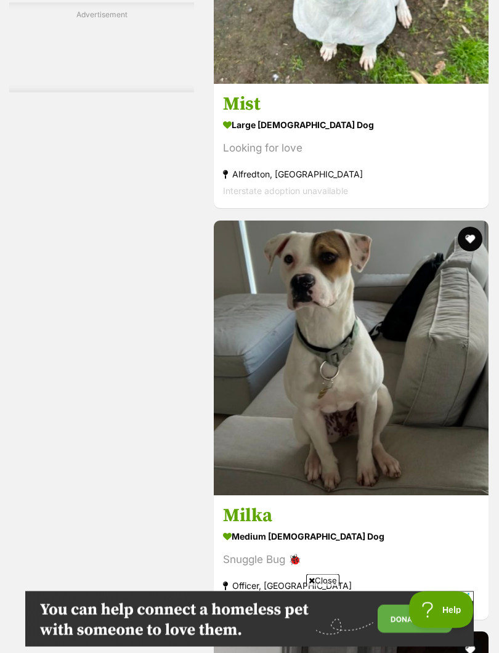
scroll to position [4614, 0]
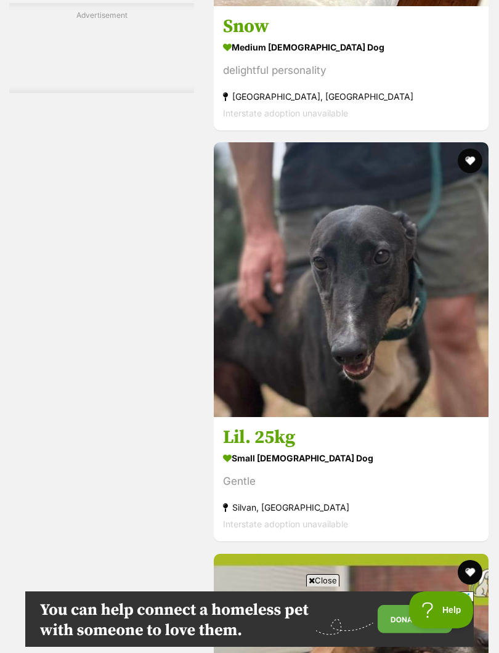
scroll to position [0, 0]
click at [249, 56] on strong "medium female Dog" at bounding box center [351, 47] width 256 height 18
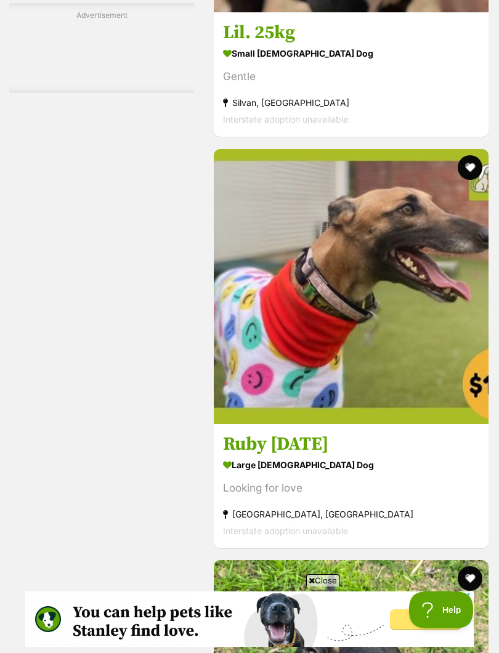
click at [251, 63] on strong "small female Dog" at bounding box center [351, 54] width 256 height 18
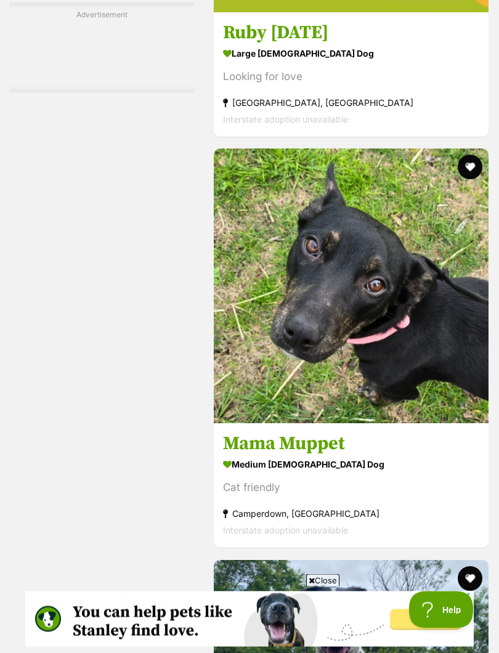
scroll to position [6329, 0]
click at [250, 127] on section "large female Dog Looking for love North Melbourne, VIC Interstate adoption unav…" at bounding box center [351, 85] width 256 height 83
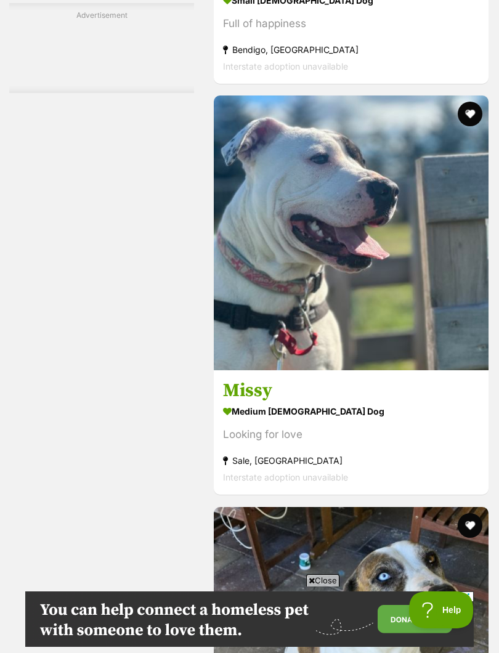
scroll to position [7615, 0]
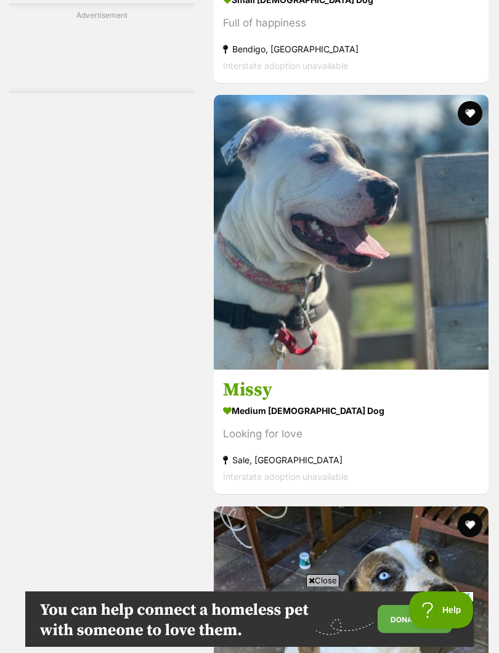
click at [240, 9] on strong "small female Dog" at bounding box center [351, 0] width 256 height 18
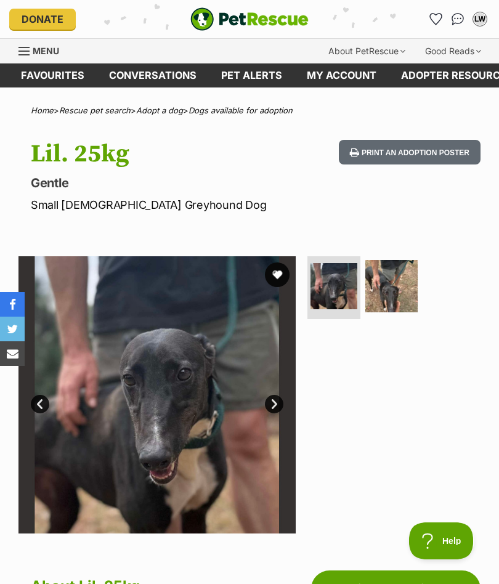
click at [272, 403] on link "Next" at bounding box center [274, 404] width 18 height 18
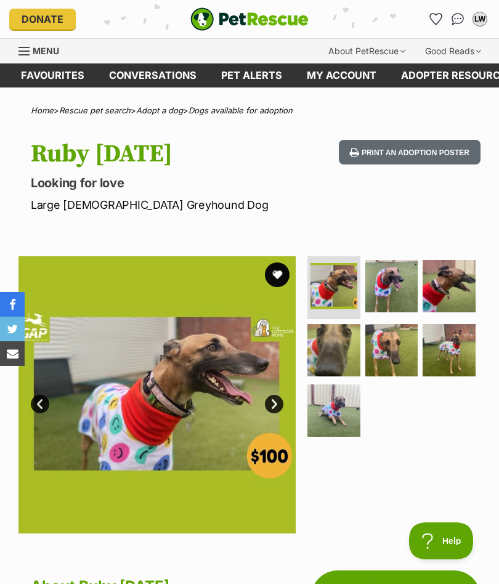
click at [338, 349] on img at bounding box center [333, 350] width 53 height 53
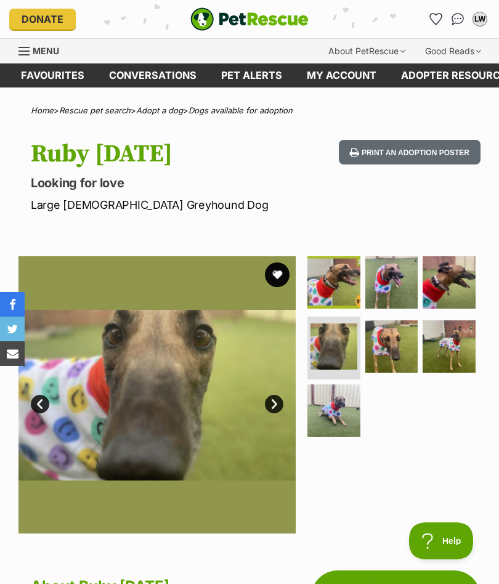
click at [336, 398] on img at bounding box center [333, 410] width 53 height 53
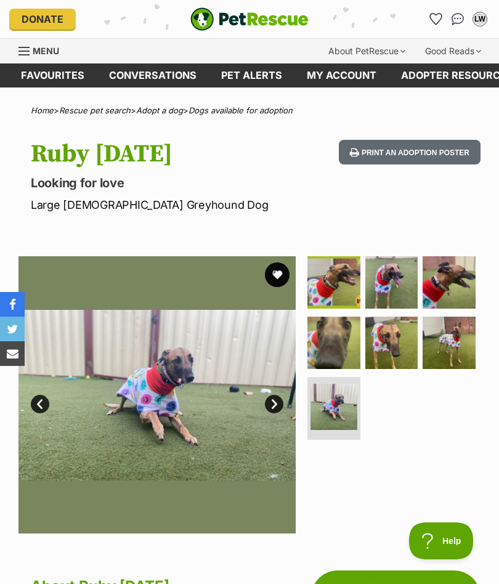
click at [384, 340] on img at bounding box center [391, 342] width 53 height 53
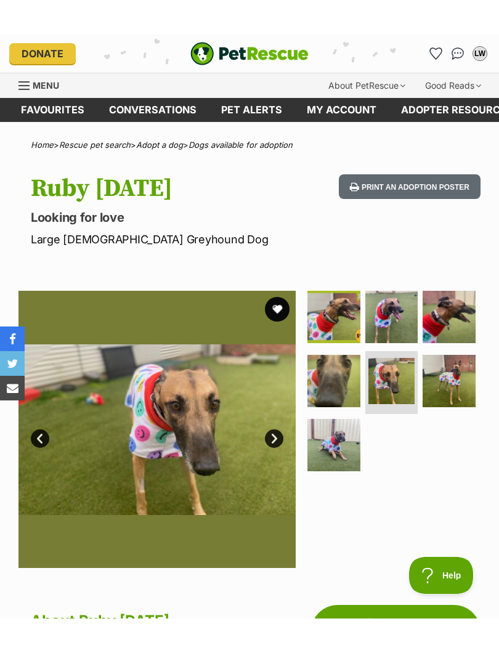
scroll to position [1, 0]
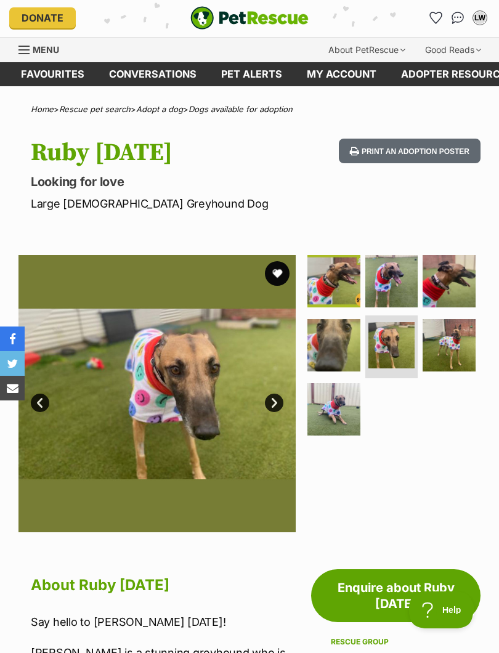
click at [446, 350] on img at bounding box center [448, 345] width 53 height 53
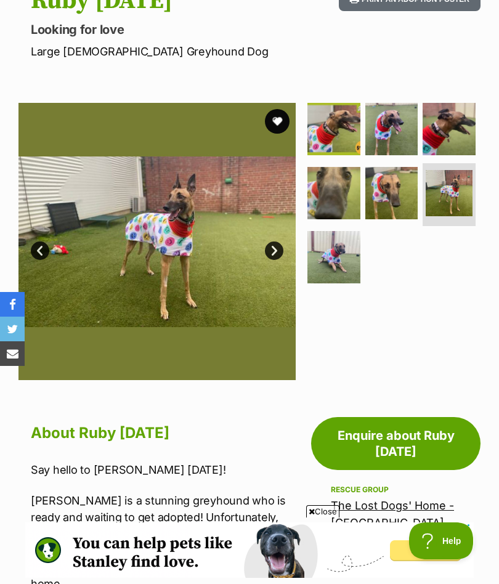
scroll to position [139, 0]
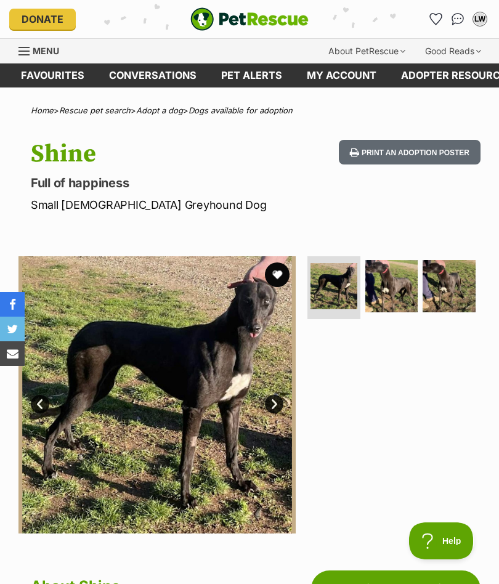
click at [385, 283] on img at bounding box center [391, 286] width 53 height 53
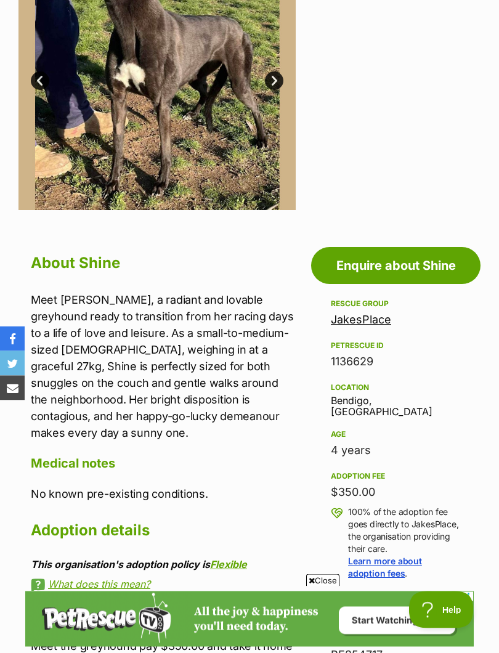
scroll to position [325, 0]
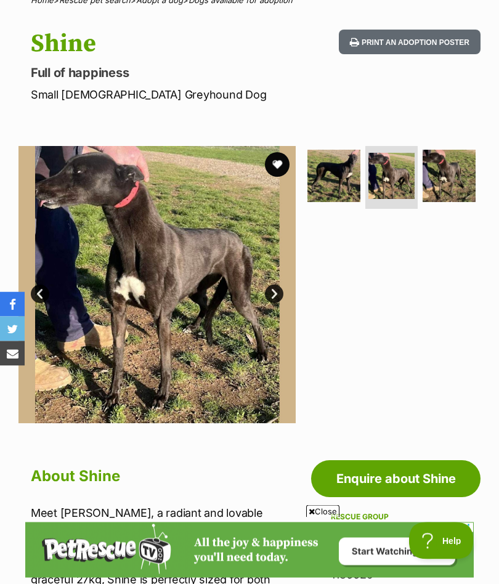
click at [281, 166] on button "favourite" at bounding box center [277, 165] width 25 height 25
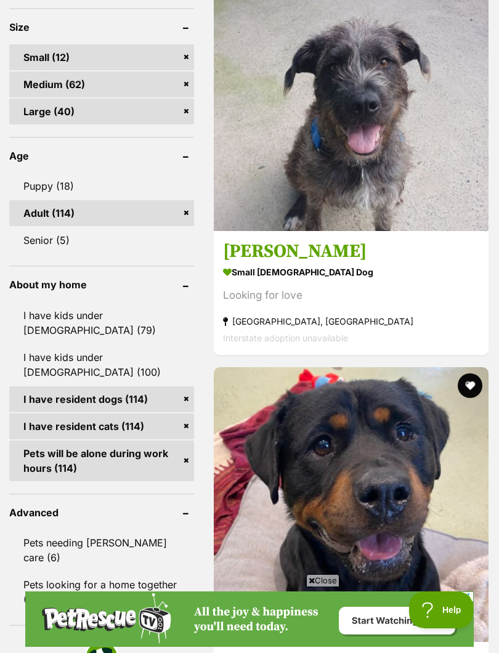
click at [249, 281] on strong "small female Dog" at bounding box center [351, 272] width 256 height 18
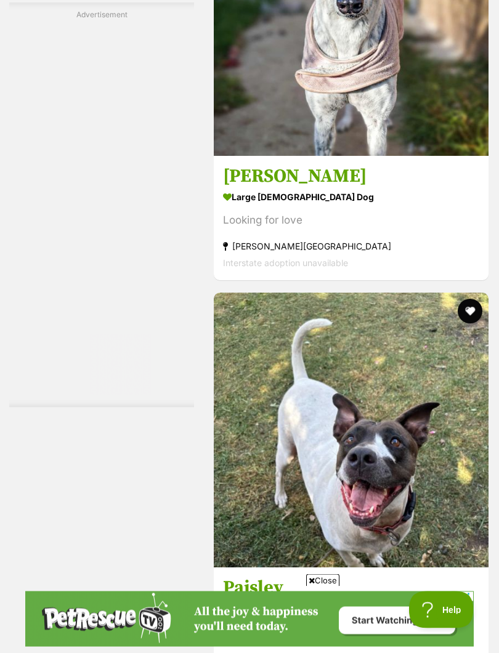
scroll to position [4542, 0]
click at [238, 206] on strong "large female Dog" at bounding box center [351, 197] width 256 height 18
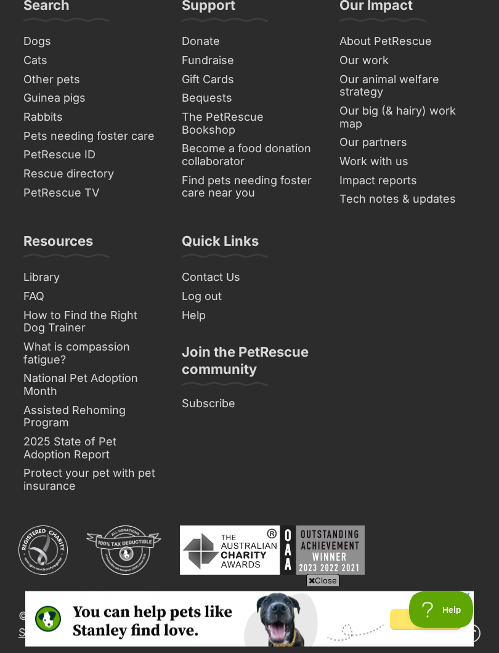
scroll to position [9238, 0]
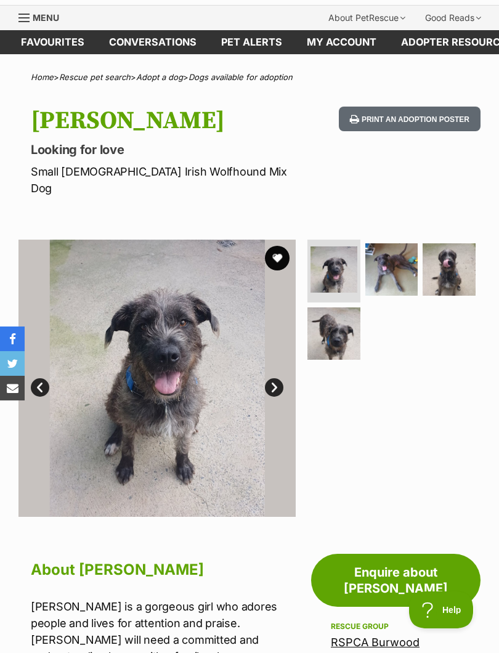
scroll to position [54, 0]
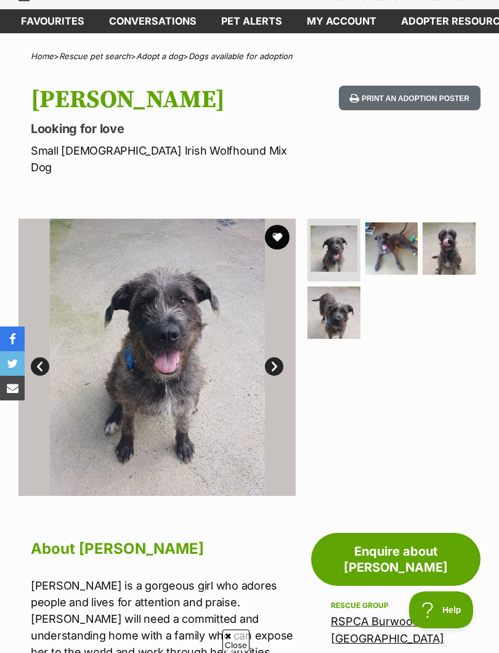
click at [343, 292] on img at bounding box center [333, 312] width 53 height 53
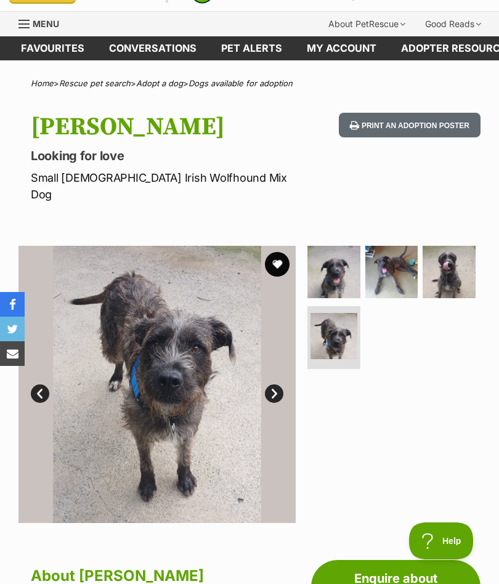
scroll to position [0, 0]
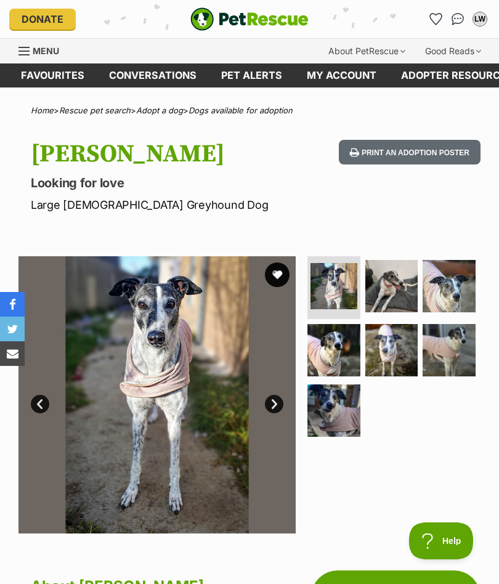
click at [388, 347] on img at bounding box center [391, 350] width 53 height 53
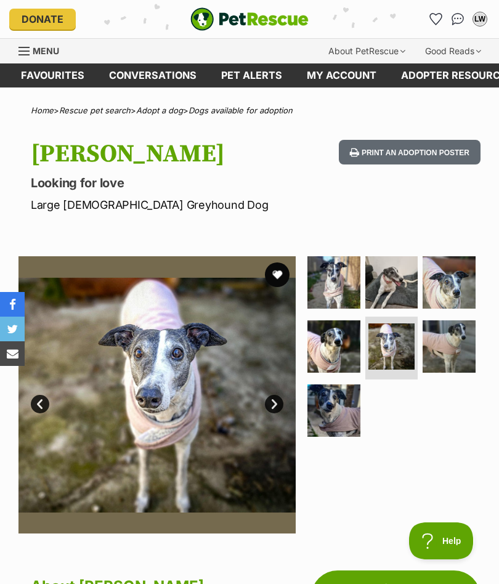
click at [444, 292] on img at bounding box center [448, 282] width 53 height 53
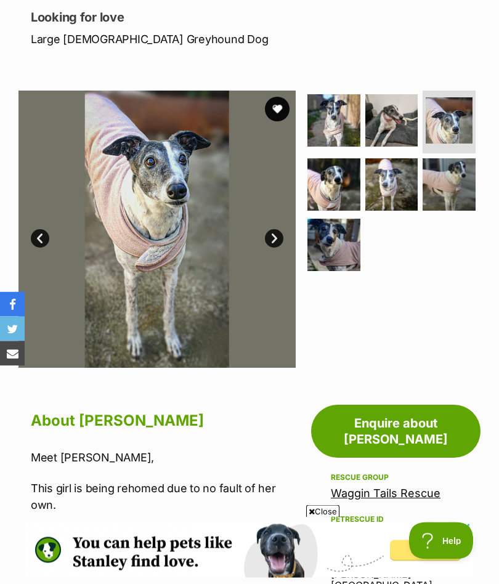
scroll to position [135, 0]
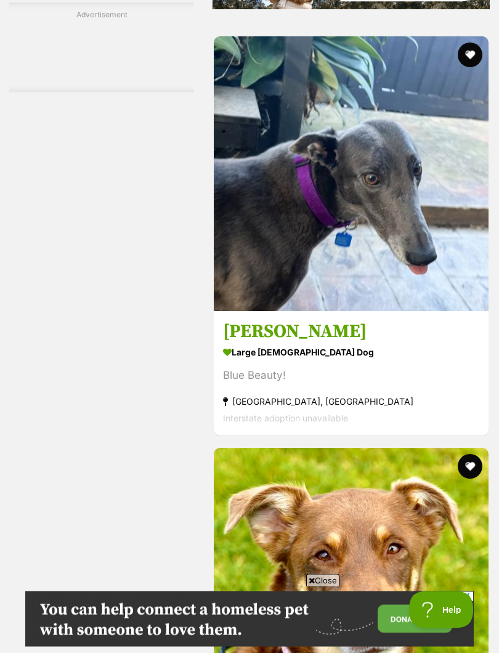
scroll to position [2075, 0]
click at [229, 361] on strong "large [DEMOGRAPHIC_DATA] Dog" at bounding box center [351, 353] width 256 height 18
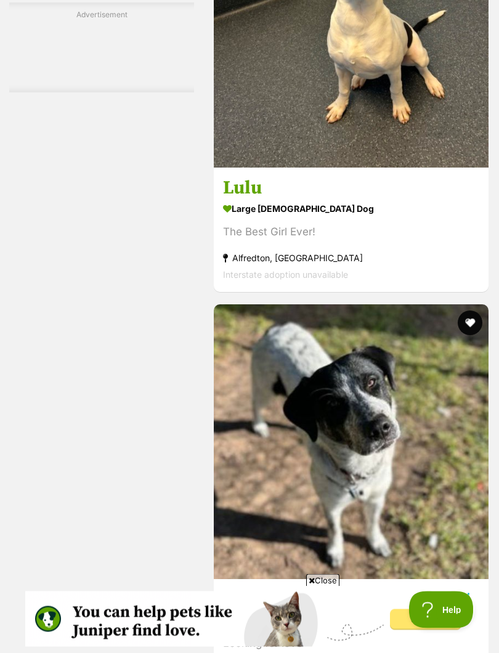
scroll to position [3041, 0]
click at [255, 241] on div "The Best Girl Ever!" at bounding box center [351, 232] width 256 height 17
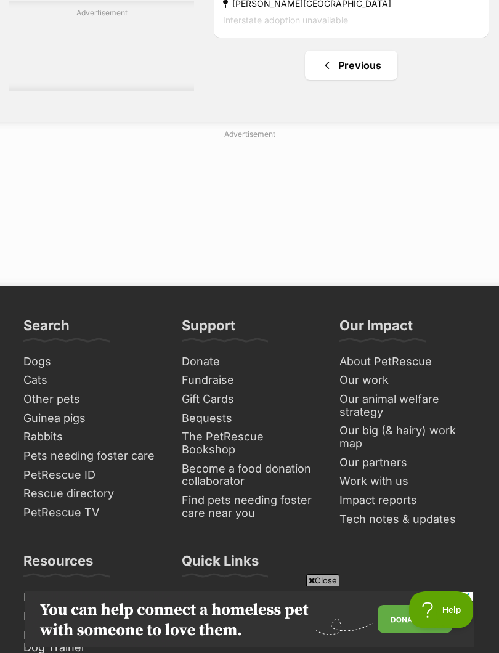
scroll to position [6596, 0]
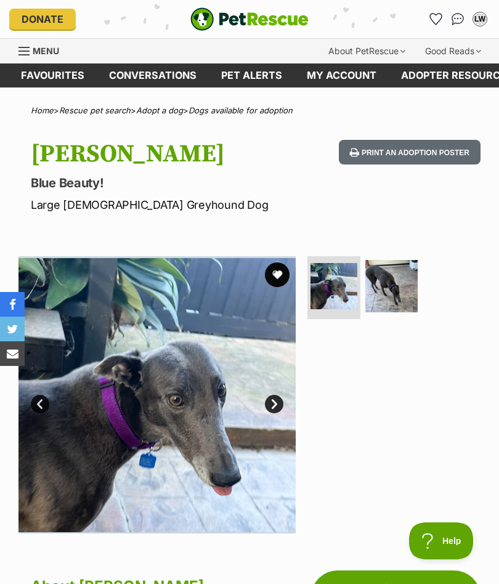
click at [388, 284] on img at bounding box center [391, 286] width 53 height 53
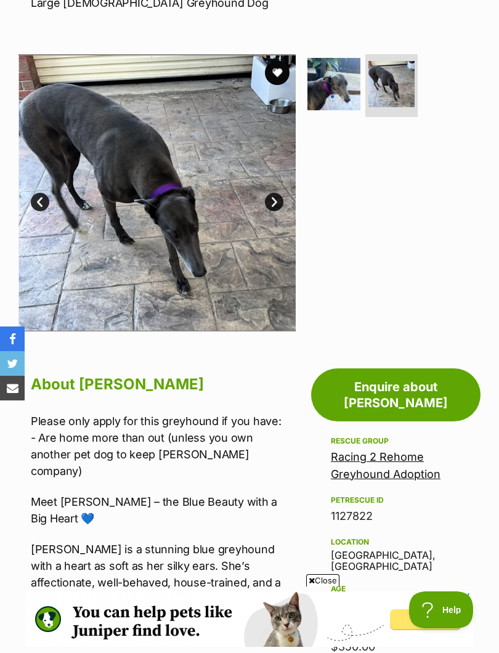
scroll to position [198, 0]
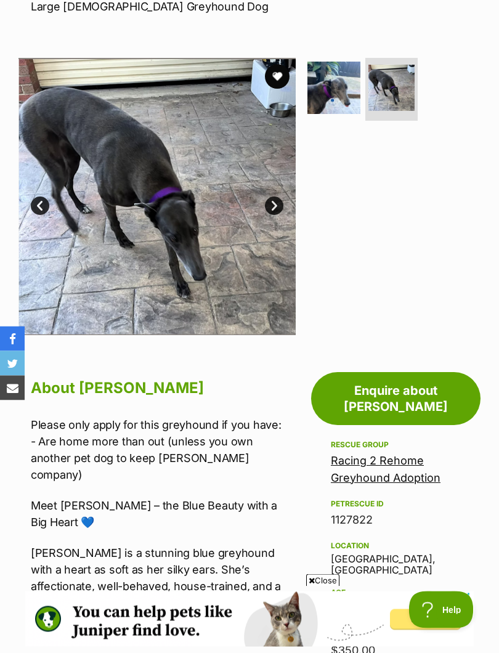
click at [280, 78] on button "favourite" at bounding box center [277, 77] width 25 height 25
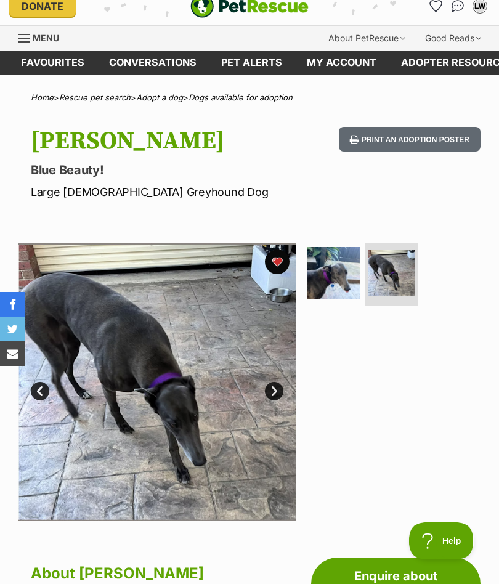
scroll to position [0, 0]
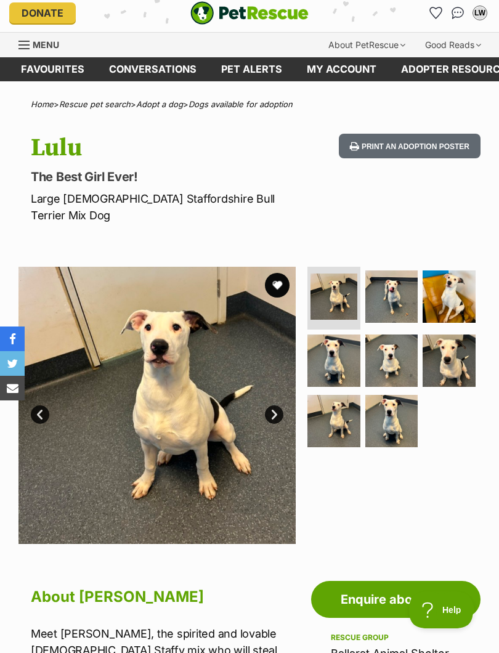
click at [450, 287] on img at bounding box center [448, 296] width 53 height 53
